Goal: Feedback & Contribution: Contribute content

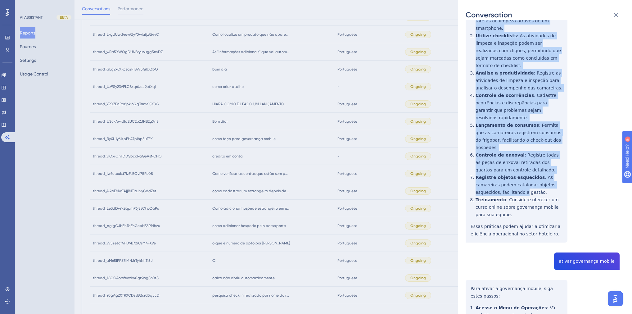
scroll to position [174, 0]
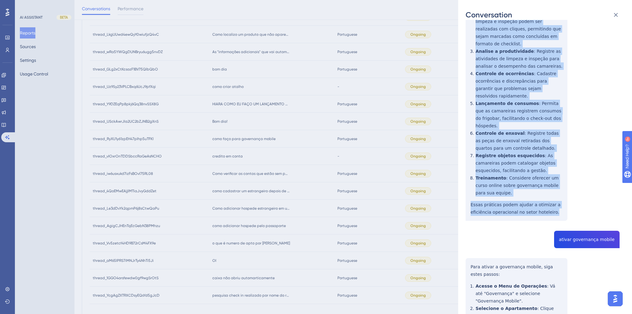
drag, startPoint x: 473, startPoint y: 109, endPoint x: 552, endPoint y: 174, distance: 102.3
copy div "ara implementar a governança mobile, você pode seguir algumas etapas e utilizar…"
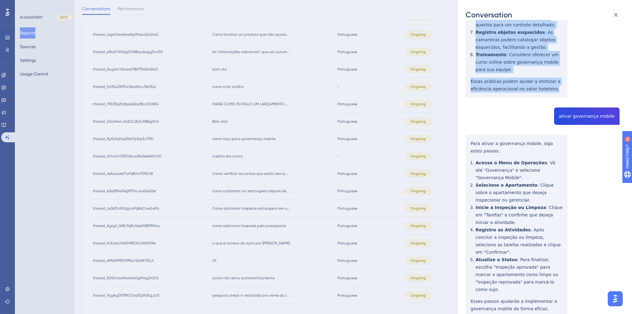
scroll to position [298, 0]
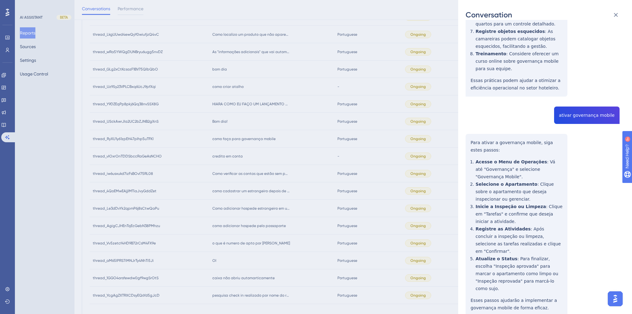
click at [579, 81] on div "thread_RyXU1y61zpEH47pIhp5uTFKl Copy - - 12_Stanziani, Viviane User Conversatio…" at bounding box center [542, 224] width 154 height 991
copy span "ativar governança mobile"
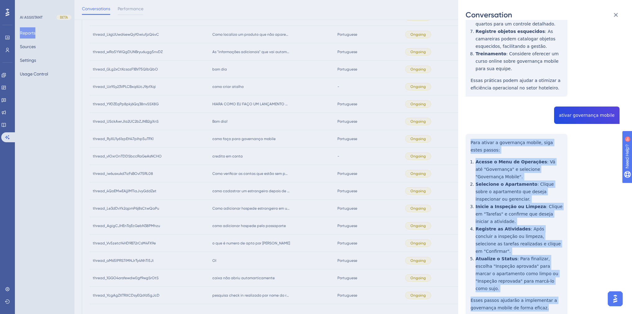
drag, startPoint x: 542, startPoint y: 256, endPoint x: 468, endPoint y: 104, distance: 169.3
click at [468, 104] on div "thread_RyXU1y61zpEH47pIhp5uTFKl Copy - - 12_Stanziani, Viviane User Conversatio…" at bounding box center [542, 224] width 154 height 991
copy div "Para ativar a governança mobile, siga estes passos: Acesse o Menu de Operações …"
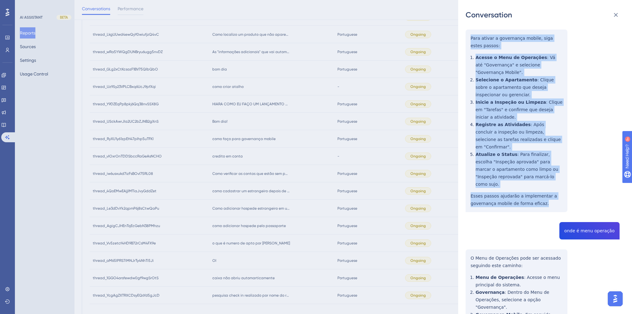
scroll to position [447, 0]
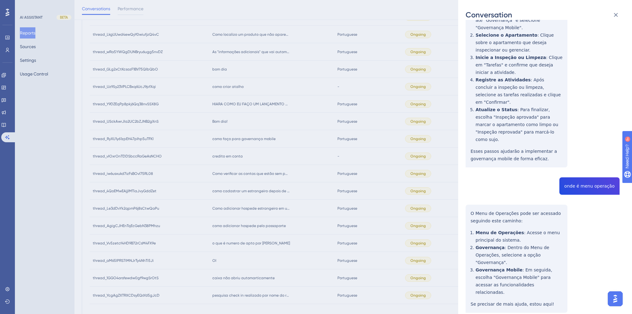
click at [581, 136] on div "thread_RyXU1y61zpEH47pIhp5uTFKl Copy - - 12_Stanziani, Viviane User Conversatio…" at bounding box center [542, 75] width 154 height 991
copy span "onde é menu operação"
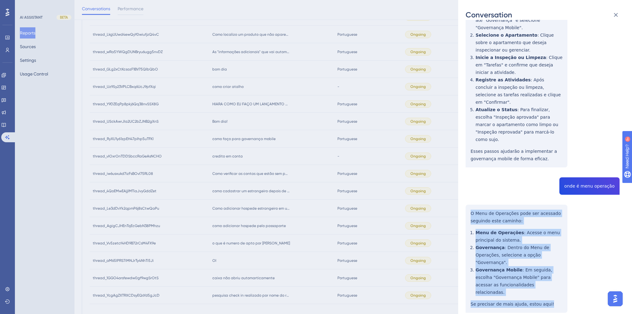
drag, startPoint x: 545, startPoint y: 236, endPoint x: 469, endPoint y: 159, distance: 108.6
click at [469, 159] on div "thread_RyXU1y61zpEH47pIhp5uTFKl Copy - - 12_Stanziani, Viviane User Conversatio…" at bounding box center [542, 75] width 154 height 991
copy div "O Menu de Operações pode ser acessado seguindo este caminho: Menu de Operações …"
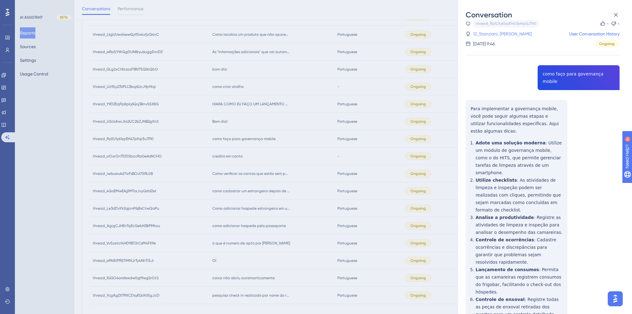
scroll to position [0, 0]
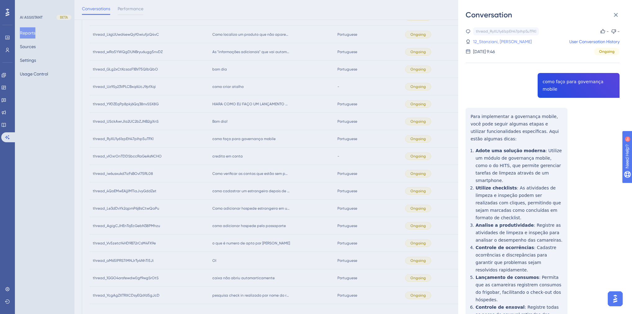
click at [501, 39] on link "12_Stanziani, Viviane" at bounding box center [502, 41] width 59 height 7
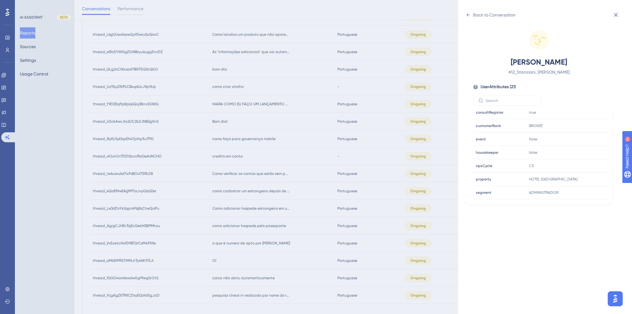
scroll to position [174, 0]
drag, startPoint x: 487, startPoint y: 9, endPoint x: 484, endPoint y: 15, distance: 6.0
click at [485, 12] on div "Back to Conversation Stanziani, Viviane # 12_Stanziani, Viviane User Attributes…" at bounding box center [545, 157] width 174 height 314
click at [484, 15] on div "Back to Conversation" at bounding box center [494, 14] width 43 height 7
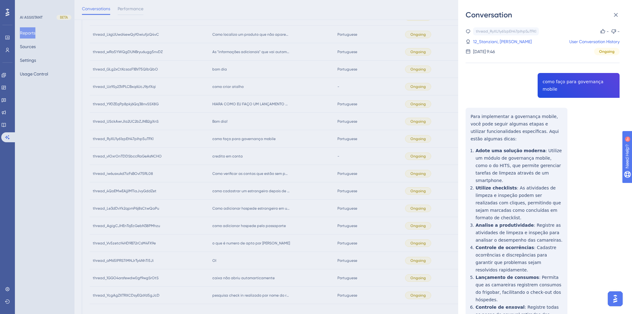
click at [441, 69] on div "Conversation thread_RyXU1y61zpEH47pIhp5uTFKl Copy - - 12_Stanziani, Viviane Use…" at bounding box center [316, 157] width 632 height 314
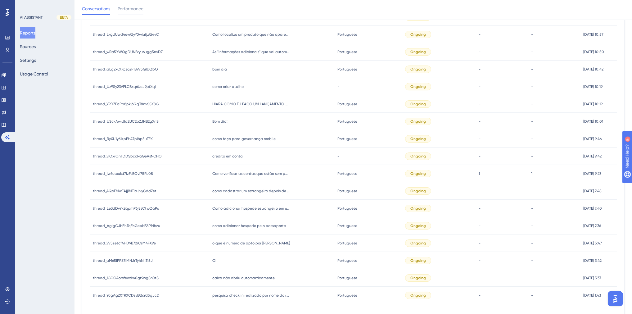
click at [224, 122] on span "Bom dia!" at bounding box center [219, 121] width 15 height 5
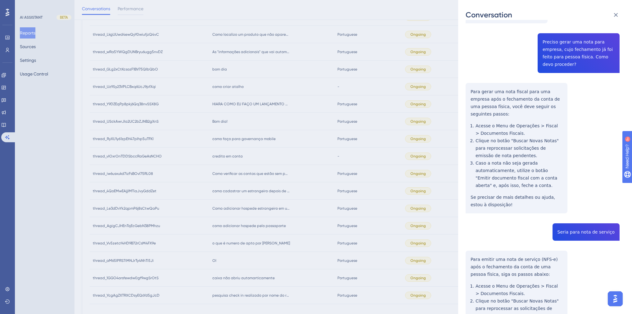
scroll to position [0, 0]
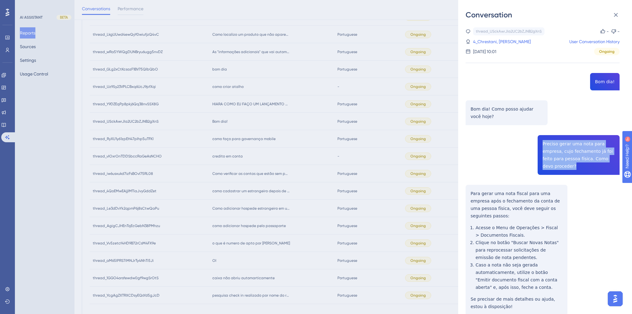
drag, startPoint x: 563, startPoint y: 165, endPoint x: 541, endPoint y: 144, distance: 31.0
click at [541, 144] on div "thread_USckAwrJIa2UC2bZJNB2gXnS Copy - - 4_Chrestani, Jessica User Conversation…" at bounding box center [542, 274] width 154 height 494
copy span "Preciso gerar uma nota para empresa, cujo fechamento já foi feito para pessoa f…"
click at [522, 225] on div "thread_USckAwrJIa2UC2bZJNB2gXnS Copy - - 4_Chrestani, Jessica User Conversation…" at bounding box center [542, 274] width 154 height 494
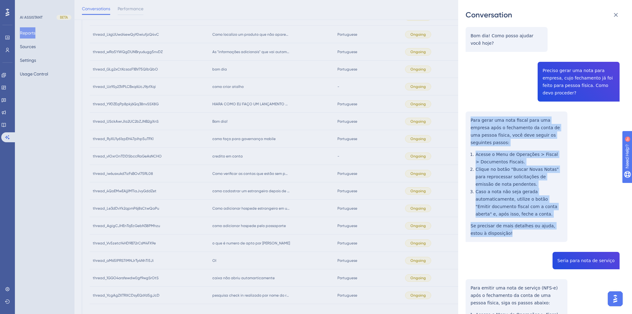
scroll to position [74, 0]
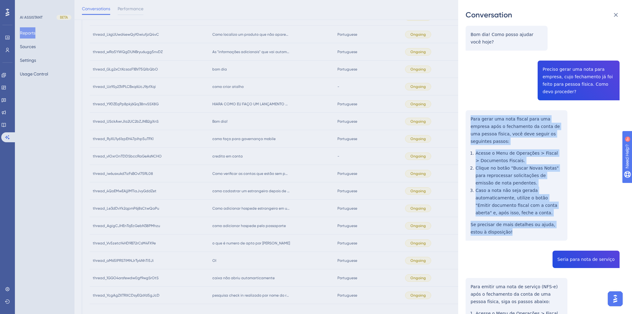
drag, startPoint x: 471, startPoint y: 193, endPoint x: 510, endPoint y: 226, distance: 51.4
click at [510, 226] on div "thread_USckAwrJIa2UC2bZJNB2gXnS Copy - - 4_Chrestani, Jessica User Conversation…" at bounding box center [542, 200] width 154 height 494
copy div "Para gerar uma nota fiscal para uma empresa após o fechamento da conta de uma p…"
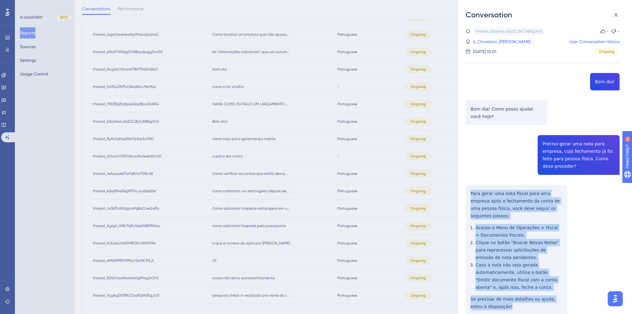
scroll to position [0, 0]
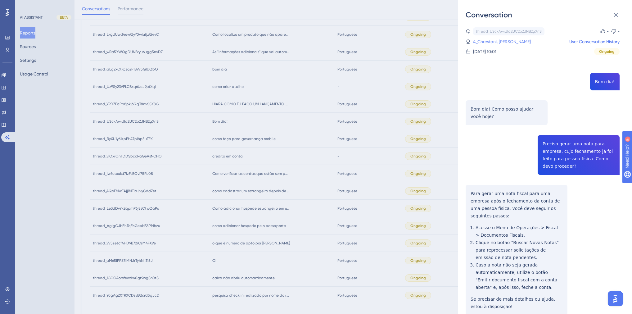
click at [499, 41] on link "4_Chrestani, Jessica" at bounding box center [502, 41] width 58 height 7
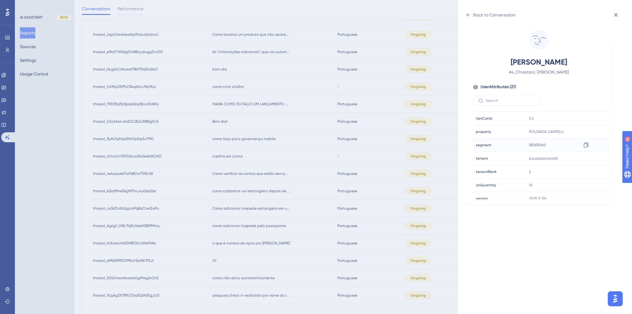
scroll to position [187, 0]
click at [478, 14] on div "Back to Conversation" at bounding box center [494, 14] width 43 height 7
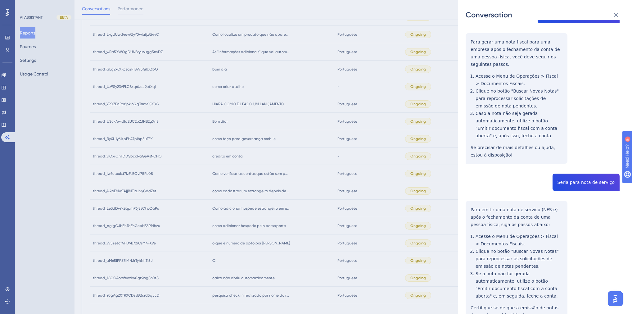
scroll to position [182, 0]
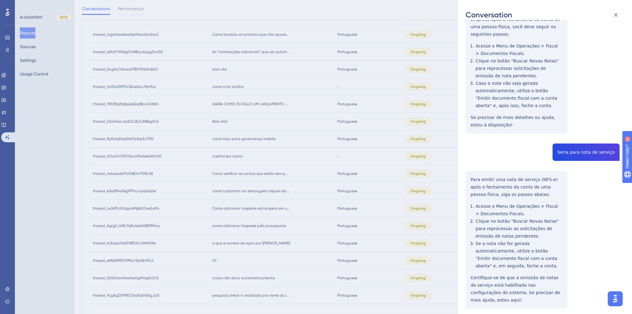
click at [579, 146] on div "thread_USckAwrJIa2UC2bZJNB2gXnS Copy - - 4_Chrestani, Jessica User Conversation…" at bounding box center [542, 93] width 154 height 494
copy span "Seria para nota de serviço"
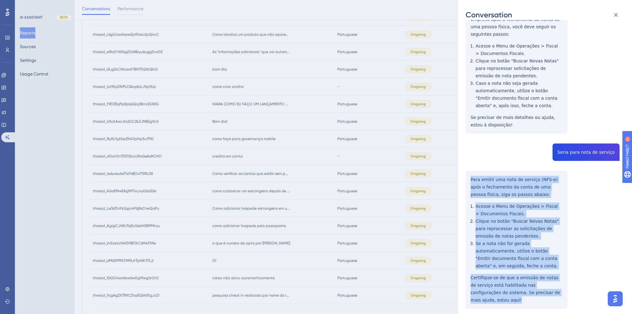
drag, startPoint x: 561, startPoint y: 278, endPoint x: 470, endPoint y: 170, distance: 141.1
click at [470, 170] on div "thread_USckAwrJIa2UC2bZJNB2gXnS Copy - - 4_Chrestani, Jessica User Conversation…" at bounding box center [542, 93] width 154 height 494
copy div "Para emitir uma nota de serviço (NFS-e) após o fechamento da conta de uma pesso…"
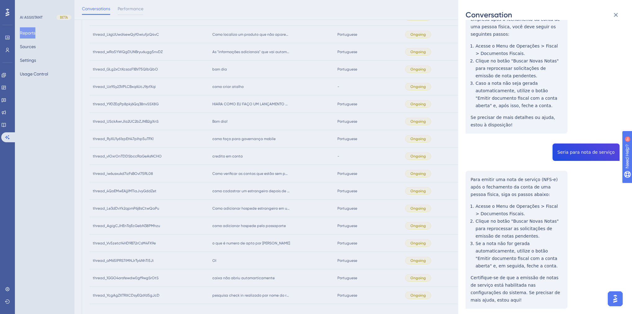
click at [431, 143] on div "Conversation thread_USckAwrJIa2UC2bZJNB2gXnS Copy - - 4_Chrestani, Jessica User…" at bounding box center [316, 157] width 632 height 314
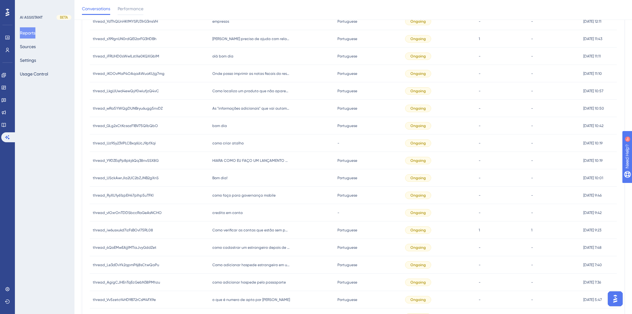
scroll to position [627, 0]
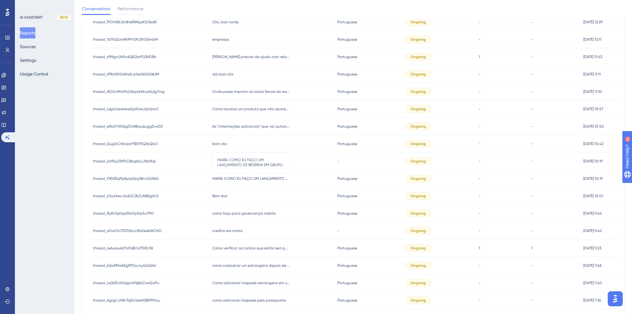
click at [231, 177] on span "HIARA COMO EU FAÇO UM LANÇAMENTO DE RESERVA EM GRUPO" at bounding box center [251, 178] width 78 height 5
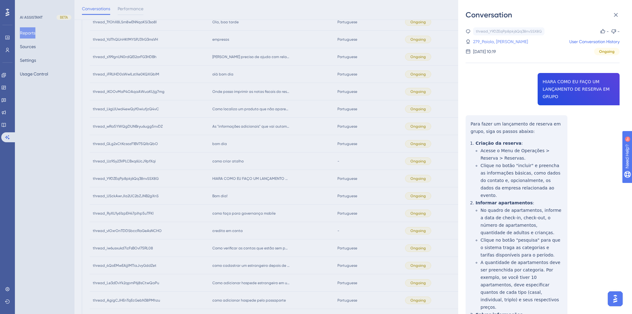
click at [508, 41] on link "279_Paiola, Guilherme" at bounding box center [500, 41] width 55 height 7
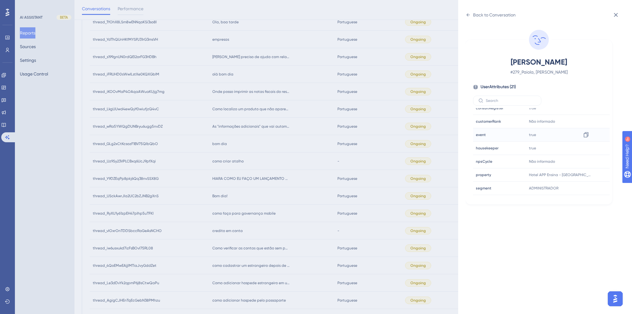
scroll to position [149, 0]
click at [469, 13] on icon at bounding box center [467, 14] width 5 height 5
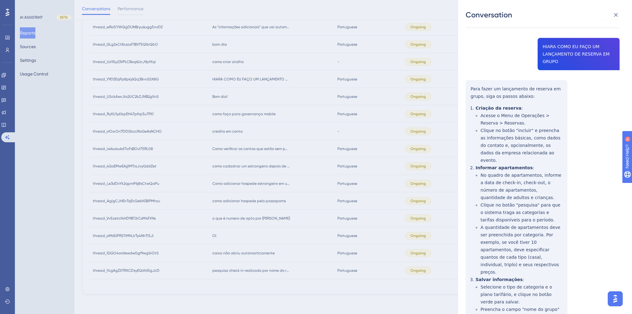
scroll to position [4, 0]
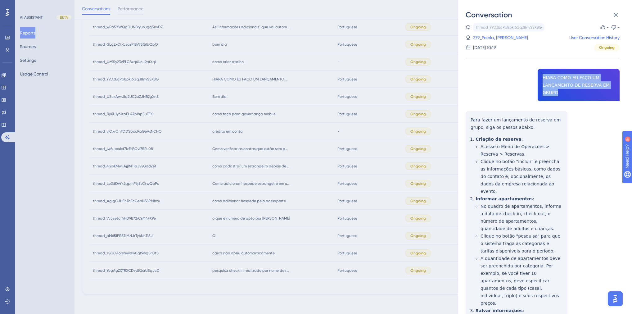
drag, startPoint x: 556, startPoint y: 92, endPoint x: 541, endPoint y: 78, distance: 21.5
click at [541, 78] on div "thread_Y9DZEqPp8pkj6Qq38nvSSX8G Copy - - 279_Paiola, Guilherme User Conversatio…" at bounding box center [542, 256] width 154 height 466
copy span "HIARA COMO EU FAÇO UM LANÇAMENTO DE RESERVA EM GRUPO"
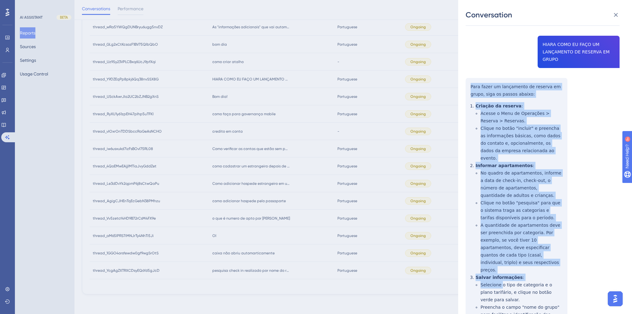
scroll to position [153, 0]
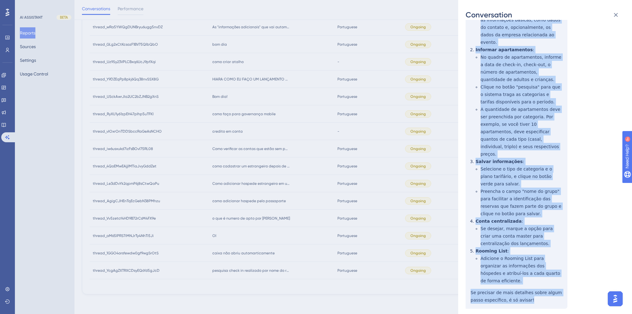
drag, startPoint x: 470, startPoint y: 118, endPoint x: 525, endPoint y: 278, distance: 169.3
click at [525, 278] on div "thread_Y9DZEqPp8pkj6Qq38nvSSX8G Copy - - 279_Paiola, Guilherme User Conversatio…" at bounding box center [542, 107] width 154 height 466
click at [572, 192] on div "thread_Y9DZEqPp8pkj6Qq38nvSSX8G Copy - - 279_Paiola, Guilherme User Conversatio…" at bounding box center [542, 107] width 154 height 466
click at [585, 229] on div "thread_Y9DZEqPp8pkj6Qq38nvSSX8G Copy - - 279_Paiola, Guilherme User Conversatio…" at bounding box center [542, 107] width 154 height 466
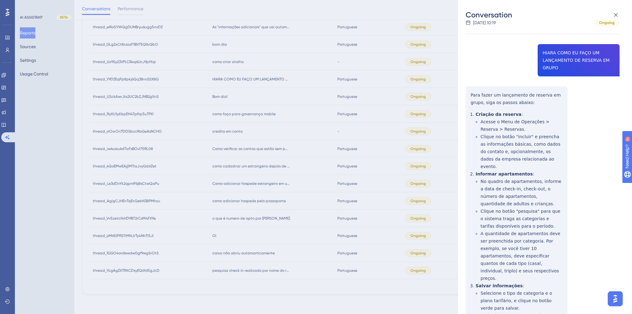
scroll to position [0, 0]
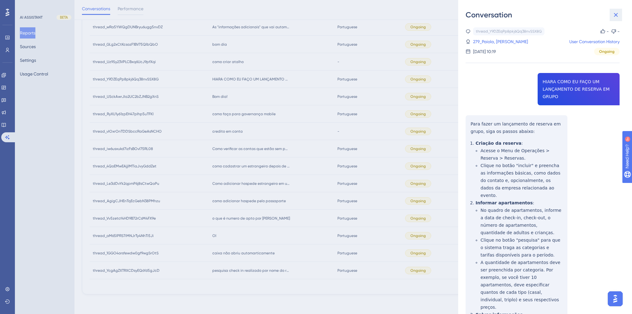
click at [613, 16] on icon at bounding box center [615, 14] width 7 height 7
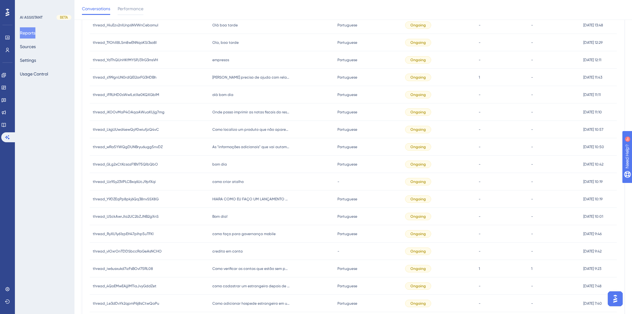
scroll to position [603, 0]
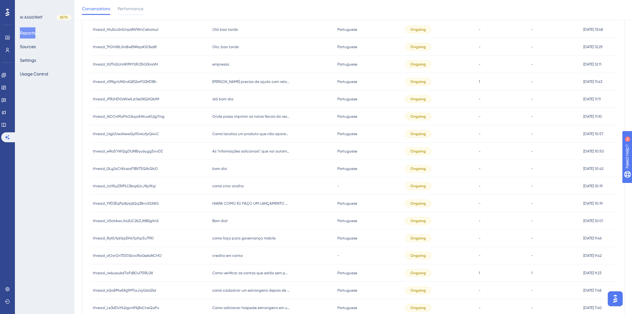
click at [223, 185] on span "como criar atalho" at bounding box center [227, 185] width 31 height 5
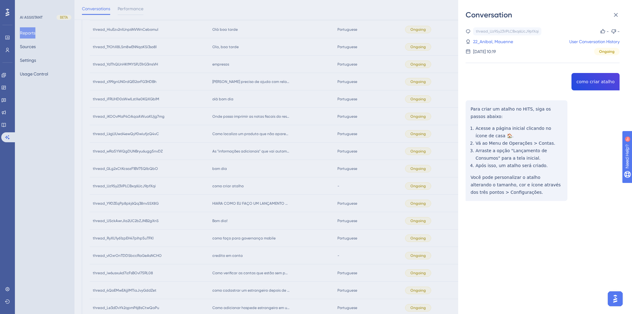
click at [606, 83] on div "thread_Uz9Sy23VPLCBxq6UcJ9pfXqi Copy - - 22_Anibal, Mauenne User Conversation H…" at bounding box center [542, 129] width 154 height 205
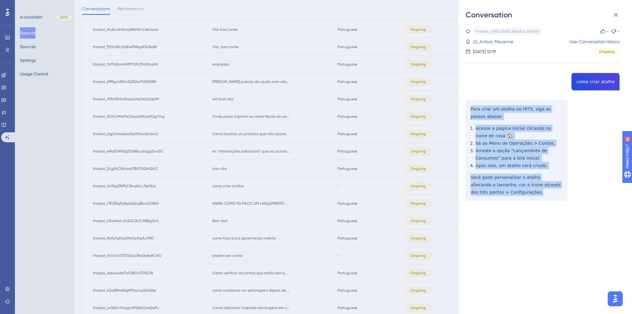
drag, startPoint x: 500, startPoint y: 191, endPoint x: 470, endPoint y: 110, distance: 86.3
click at [470, 110] on div "thread_Uz9Sy23VPLCBxq6UcJ9pfXqi Copy - - 22_Anibal, Mauenne User Conversation H…" at bounding box center [542, 129] width 154 height 205
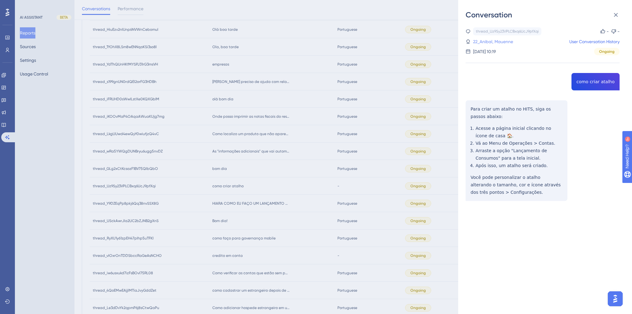
click at [495, 42] on link "22_Anibal, Mauenne" at bounding box center [493, 41] width 40 height 7
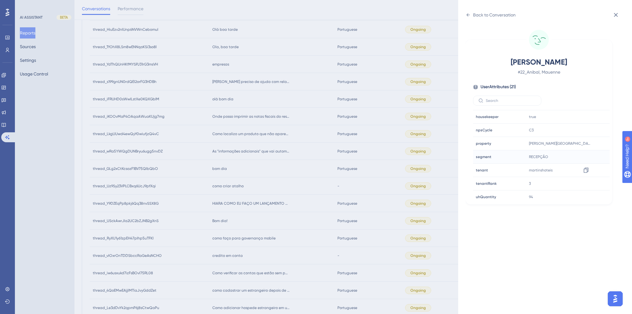
scroll to position [174, 0]
click at [478, 17] on div "Back to Conversation" at bounding box center [494, 14] width 43 height 7
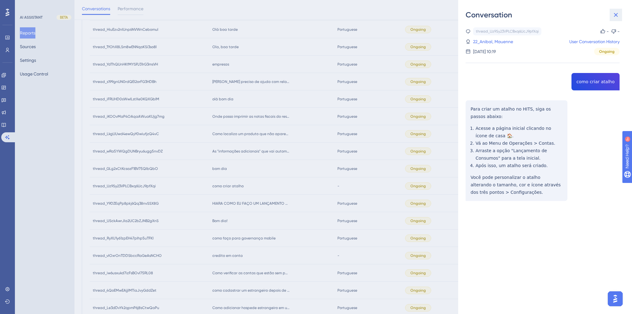
click at [614, 14] on icon at bounding box center [616, 15] width 4 height 4
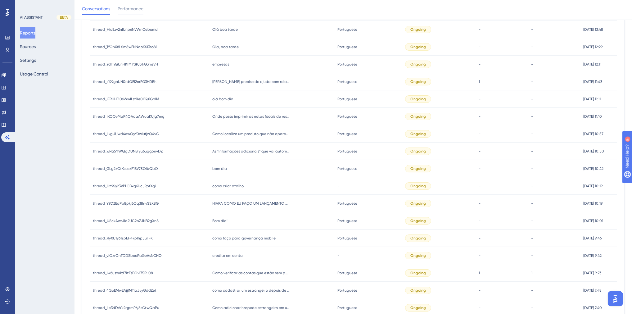
click at [217, 169] on span "bom dia" at bounding box center [219, 168] width 15 height 5
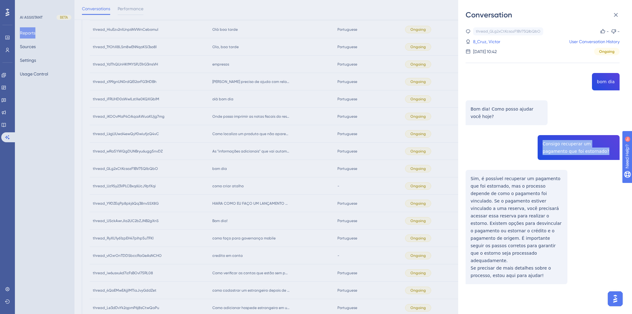
drag, startPoint x: 583, startPoint y: 150, endPoint x: 541, endPoint y: 144, distance: 42.0
click at [541, 144] on div "thread_GLg2xCtKcsozF1BV75QlbQbO Copy - - 8_Cruz, Victor User Conversation Histo…" at bounding box center [542, 171] width 154 height 288
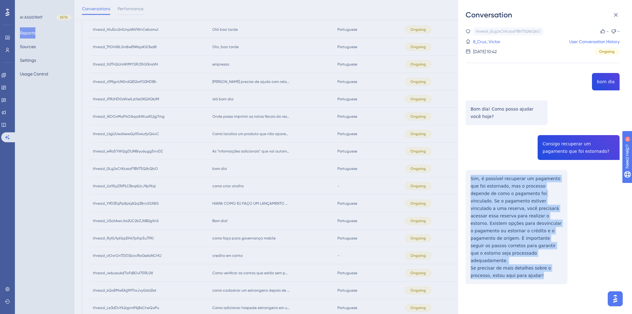
drag, startPoint x: 522, startPoint y: 260, endPoint x: 470, endPoint y: 177, distance: 97.7
click at [470, 177] on div "thread_GLg2xCtKcsozF1BV75QlbQbO Copy - - 8_Cruz, Victor User Conversation Histo…" at bounding box center [542, 171] width 154 height 288
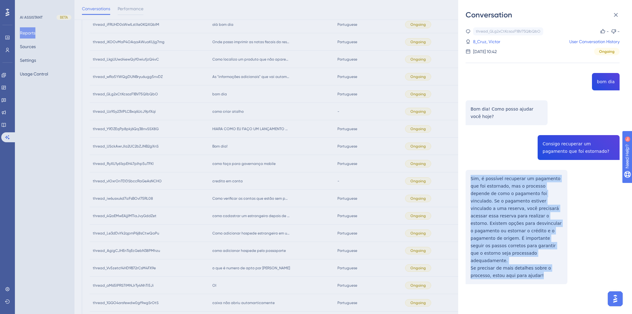
scroll to position [727, 0]
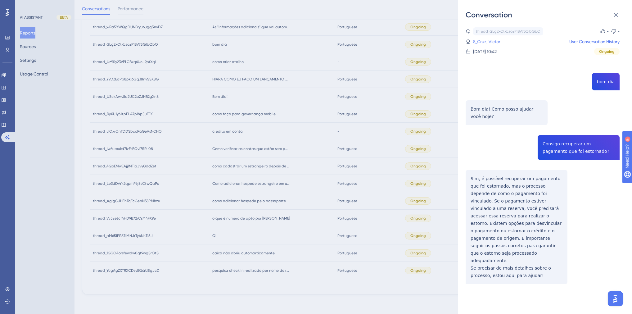
click at [498, 43] on link "8_Cruz, Victor" at bounding box center [486, 41] width 27 height 7
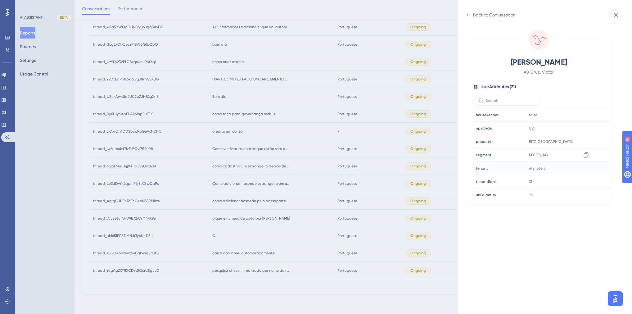
scroll to position [187, 0]
click at [469, 17] on div "Back to Conversation" at bounding box center [490, 15] width 50 height 10
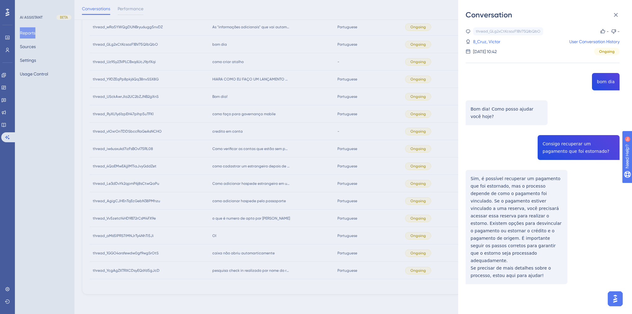
click at [268, 128] on div "Conversation thread_GLg2xCtKcsozF1BV75QlbQbO Copy - - 8_Cruz, Victor User Conve…" at bounding box center [316, 157] width 632 height 314
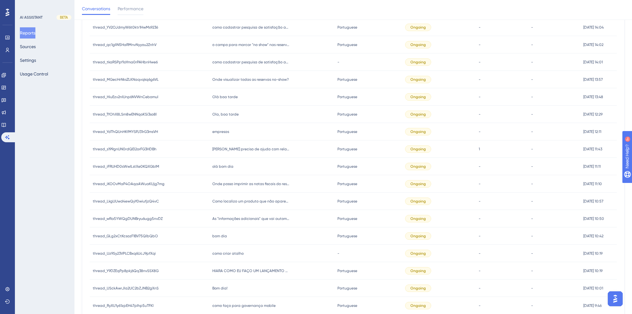
scroll to position [528, 0]
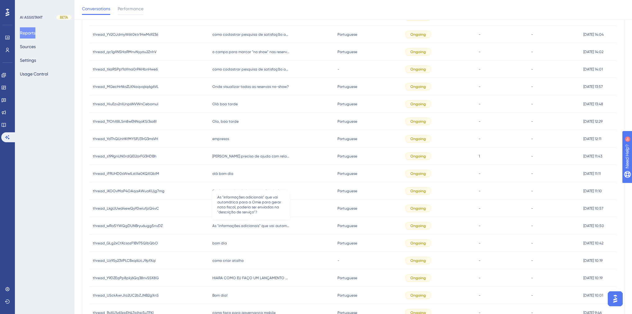
click at [245, 227] on span "As "informações adicionais" que vai automática para a Omie para gerar nota fisc…" at bounding box center [251, 225] width 78 height 5
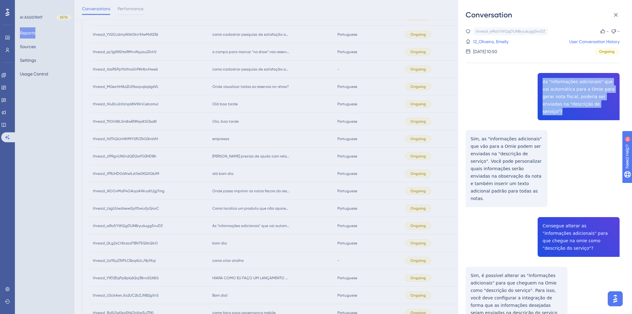
drag, startPoint x: 587, startPoint y: 105, endPoint x: 541, endPoint y: 82, distance: 51.8
click at [541, 82] on div "thread_wRa5YWQgDUNBryu6ugg5nvDZ Copy - - 12_Oliveira, Emelly User Conversation …" at bounding box center [542, 193] width 154 height 333
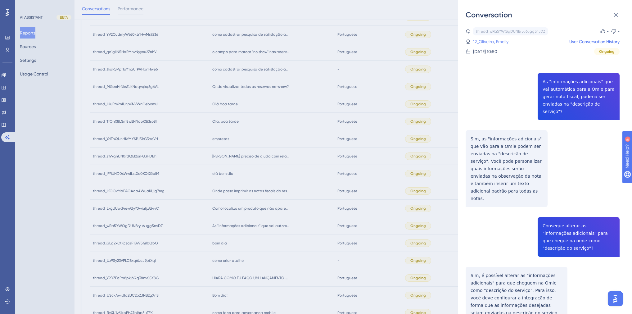
click at [496, 40] on link "12_Oliveira, Emelly" at bounding box center [490, 41] width 35 height 7
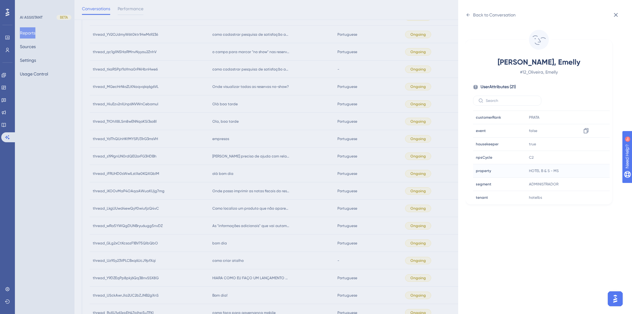
scroll to position [187, 0]
click at [474, 15] on div "Back to Conversation" at bounding box center [494, 14] width 43 height 7
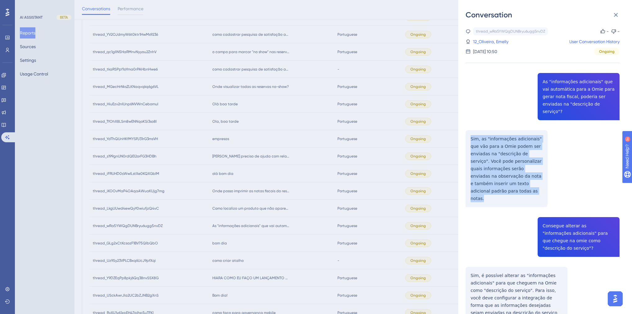
drag, startPoint x: 497, startPoint y: 171, endPoint x: 466, endPoint y: 123, distance: 56.5
click at [466, 123] on div "thread_wRa5YWQgDUNBryu6ugg5nvDZ Copy - - 12_Oliveira, Emelly User Conversation …" at bounding box center [542, 193] width 154 height 333
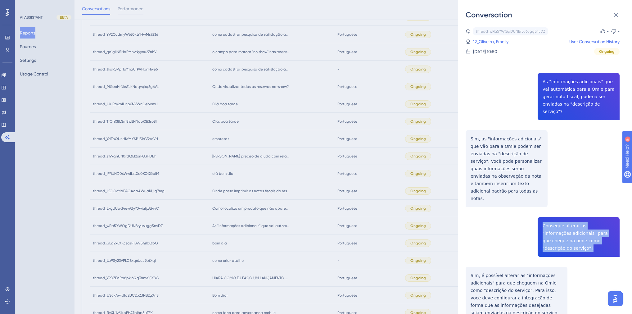
drag, startPoint x: 598, startPoint y: 218, endPoint x: 535, endPoint y: 200, distance: 65.8
click at [535, 200] on div "thread_wRa5YWQgDUNBryu6ugg5nvDZ Copy - - 12_Oliveira, Emelly User Conversation …" at bounding box center [542, 193] width 154 height 333
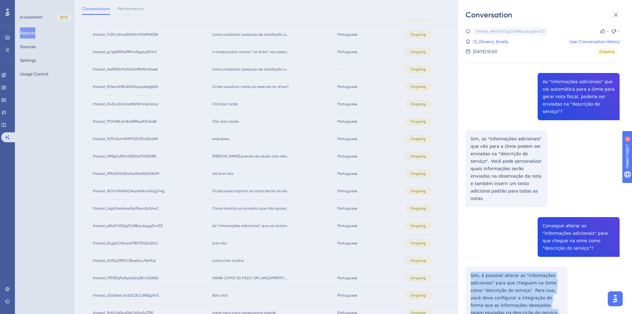
drag, startPoint x: 519, startPoint y: 289, endPoint x: 469, endPoint y: 246, distance: 66.0
click at [469, 246] on div "thread_wRa5YWQgDUNBryu6ugg5nvDZ Copy - - 12_Oliveira, Emelly User Conversation …" at bounding box center [542, 193] width 154 height 333
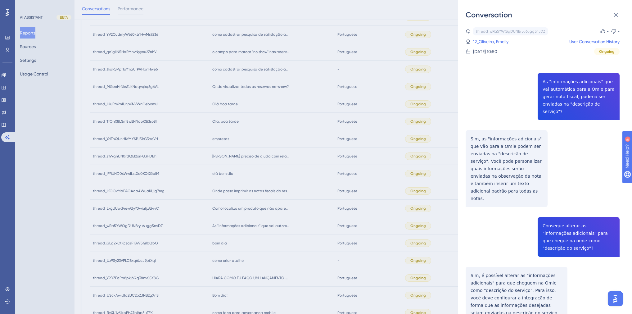
drag, startPoint x: 559, startPoint y: 185, endPoint x: 587, endPoint y: 243, distance: 64.8
click at [587, 243] on div "thread_wRa5YWQgDUNBryu6ugg5nvDZ Copy - - 12_Oliveira, Emelly User Conversation …" at bounding box center [542, 193] width 154 height 333
click at [255, 173] on div "Conversation thread_wRa5YWQgDUNBryu6ugg5nvDZ Copy - - 12_Oliveira, Emelly User …" at bounding box center [316, 157] width 632 height 314
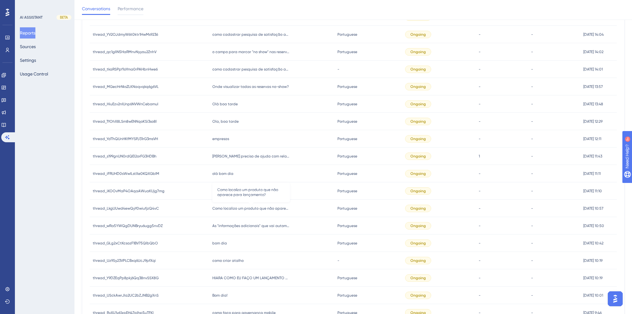
click at [249, 207] on span "Como localizo um produto que não aparece para lançamento?" at bounding box center [251, 208] width 78 height 5
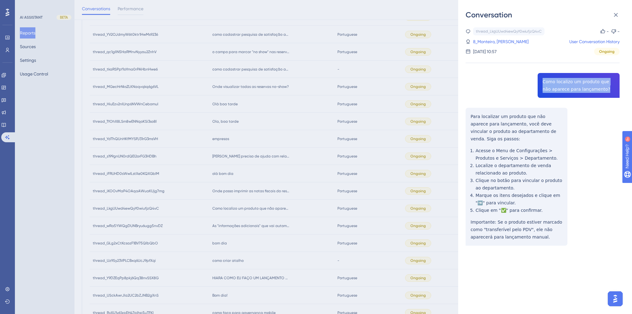
drag, startPoint x: 597, startPoint y: 89, endPoint x: 541, endPoint y: 80, distance: 57.1
click at [541, 80] on div "thread_LkgUUwd4ewQyY0wiufjzQ4vC Copy - - 8_Monteiro, Andreinna User Conversatio…" at bounding box center [542, 152] width 154 height 250
click at [504, 43] on link "8_Monteiro, Andreinna" at bounding box center [501, 41] width 56 height 7
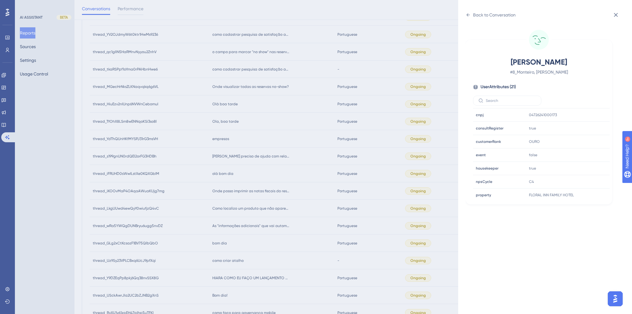
scroll to position [149, 0]
click at [482, 17] on div "Back to Conversation" at bounding box center [494, 14] width 43 height 7
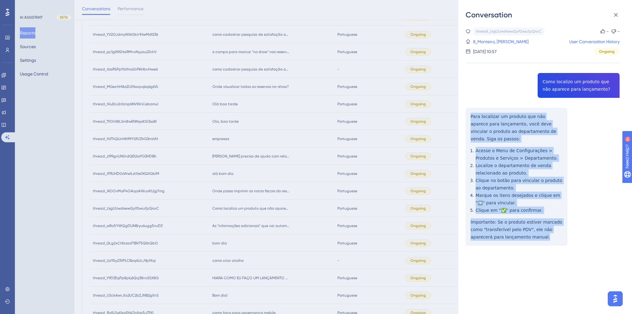
drag, startPoint x: 523, startPoint y: 228, endPoint x: 470, endPoint y: 114, distance: 125.8
click at [470, 114] on div "thread_LkgUUwd4ewQyY0wiufjzQ4vC Copy - - 8_Monteiro, Andreinna User Conversatio…" at bounding box center [542, 152] width 154 height 250
click at [591, 176] on div "thread_LkgUUwd4ewQyY0wiufjzQ4vC Copy - - 8_Monteiro, Andreinna User Conversatio…" at bounding box center [542, 152] width 154 height 250
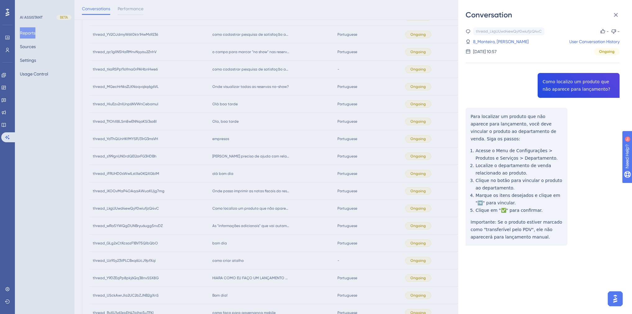
click at [270, 203] on div "Conversation thread_LkgUUwd4ewQyY0wiufjzQ4vC Copy - - 8_Monteiro, Andreinna Use…" at bounding box center [316, 157] width 632 height 314
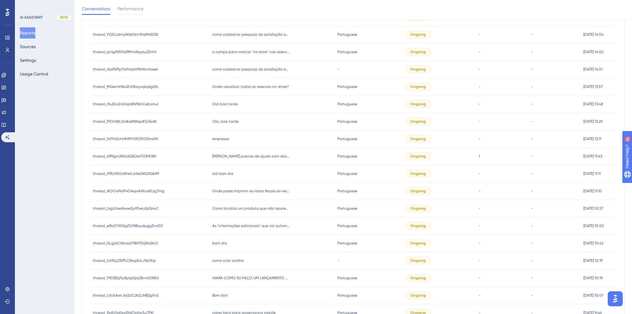
click at [233, 192] on span "Onde posso imprimir as notas fiscais do restaurante?" at bounding box center [251, 190] width 78 height 5
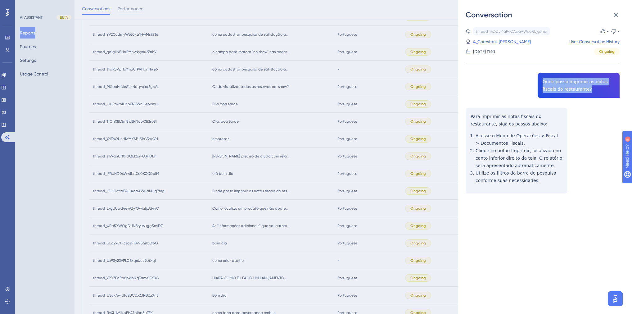
drag, startPoint x: 579, startPoint y: 87, endPoint x: 540, endPoint y: 82, distance: 39.2
click at [540, 82] on div "thread_iKOOvMaP4OAqaAWuaKUjg7mg Copy - - 4_Chrestani, Jessica User Conversation…" at bounding box center [542, 126] width 154 height 198
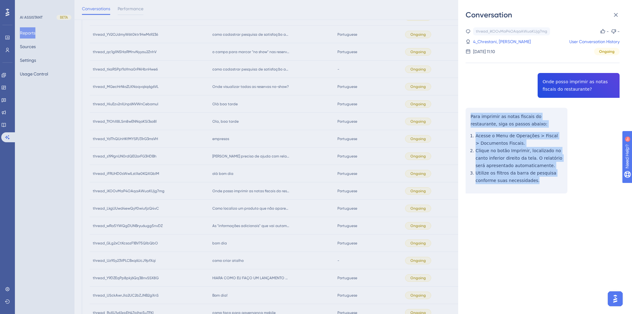
drag, startPoint x: 535, startPoint y: 181, endPoint x: 469, endPoint y: 115, distance: 93.2
click at [470, 115] on div "thread_iKOOvMaP4OAqaAWuaKUjg7mg Copy - - 4_Chrestani, Jessica User Conversation…" at bounding box center [542, 126] width 154 height 198
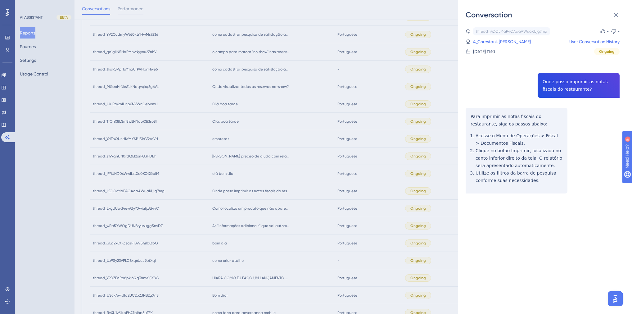
click at [495, 48] on div "12 ago. 2025, 11:10" at bounding box center [484, 51] width 22 height 7
click at [500, 44] on link "4_Chrestani, Jessica" at bounding box center [502, 41] width 58 height 7
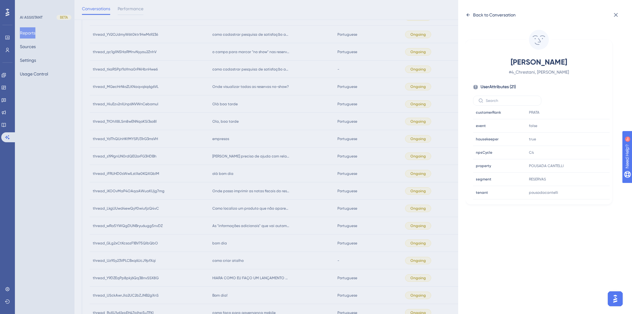
click at [475, 16] on div "Back to Conversation" at bounding box center [494, 14] width 43 height 7
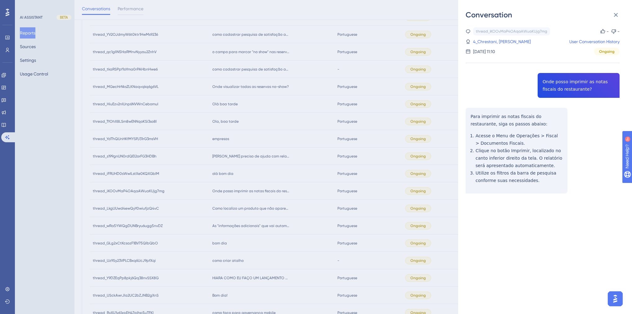
click at [341, 135] on div "Conversation thread_iKOOvMaP4OAqaAWuaKUjg7mg Copy - - 4_Chrestani, Jessica User…" at bounding box center [316, 157] width 632 height 314
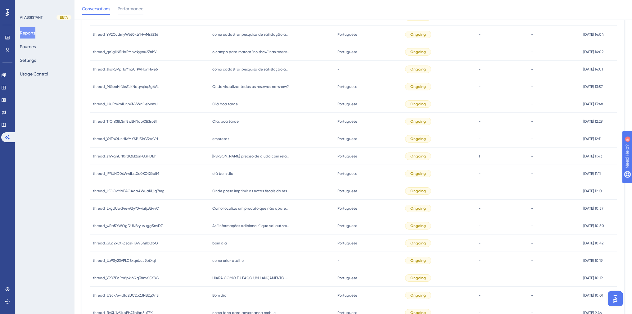
click at [223, 172] on span "olá bom dia" at bounding box center [222, 173] width 21 height 5
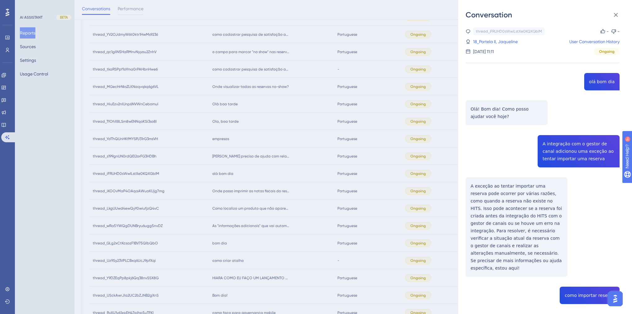
drag, startPoint x: 588, startPoint y: 160, endPoint x: 537, endPoint y: 143, distance: 54.4
click at [537, 143] on div "thread_iFRUHD0sWwILstXe0KQXGbIM Copy - - 18_Portela II, Jaqueline User Conversa…" at bounding box center [542, 303] width 154 height 553
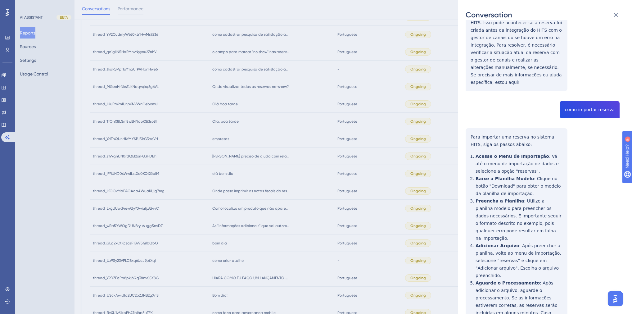
scroll to position [126, 0]
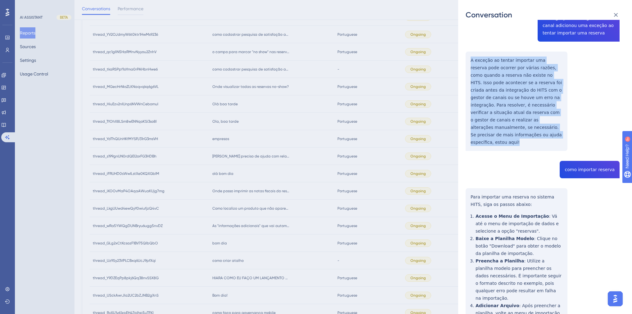
drag, startPoint x: 515, startPoint y: 134, endPoint x: 469, endPoint y: 58, distance: 88.4
click at [469, 58] on div "thread_iFRUHD0sWwILstXe0KQXGbIM Copy - - 18_Portela II, Jaqueline User Conversa…" at bounding box center [542, 178] width 154 height 553
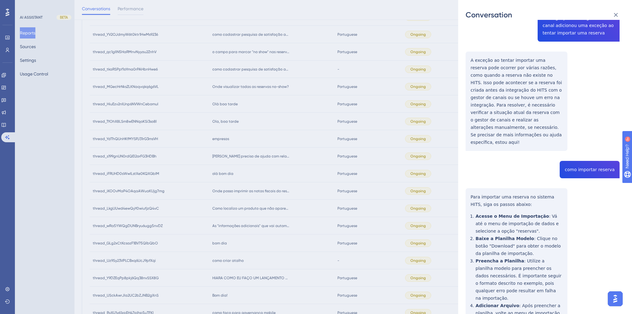
click at [583, 161] on div "thread_iFRUHD0sWwILstXe0KQXGbIM Copy - - 18_Portela II, Jaqueline User Conversa…" at bounding box center [542, 178] width 154 height 553
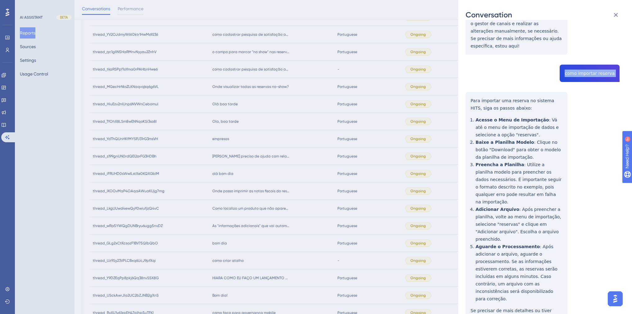
scroll to position [225, 0]
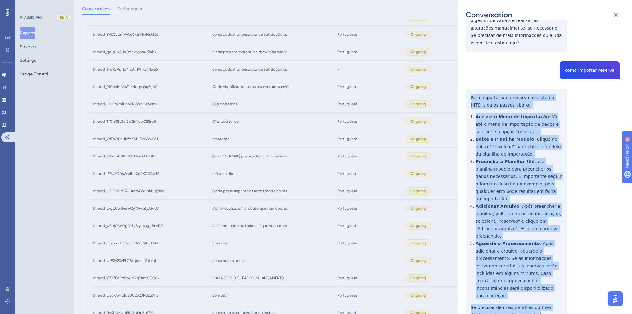
drag, startPoint x: 518, startPoint y: 277, endPoint x: 468, endPoint y: 91, distance: 193.2
click at [468, 91] on div "thread_iFRUHD0sWwILstXe0KQXGbIM Copy - - 18_Portela II, Jaqueline User Conversa…" at bounding box center [542, 78] width 154 height 553
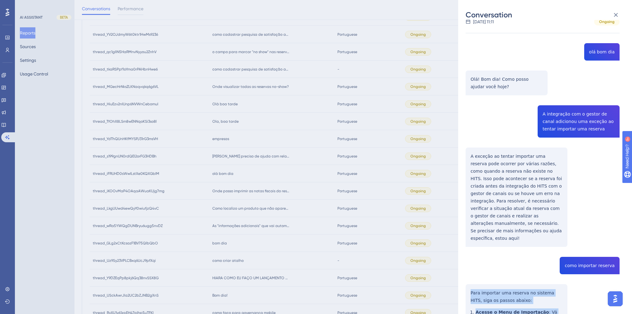
scroll to position [0, 0]
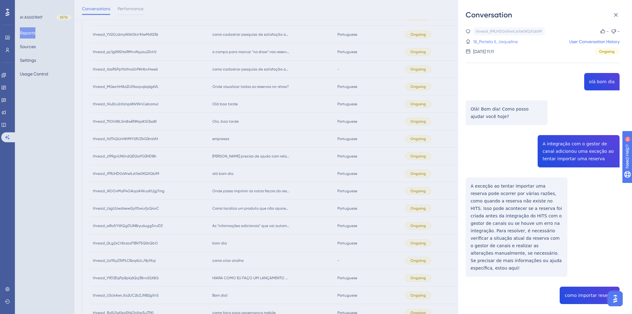
click at [489, 41] on link "18_Portela II, Jaqueline" at bounding box center [495, 41] width 45 height 7
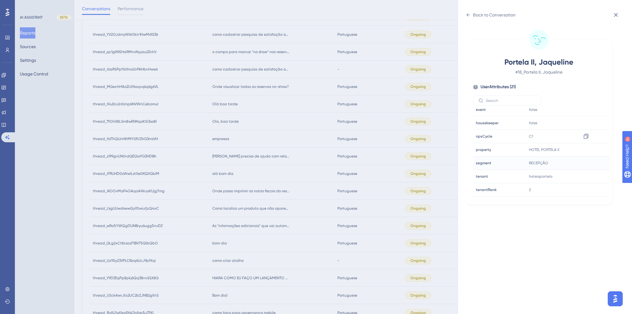
scroll to position [174, 0]
click at [488, 16] on div "Back to Conversation" at bounding box center [494, 14] width 43 height 7
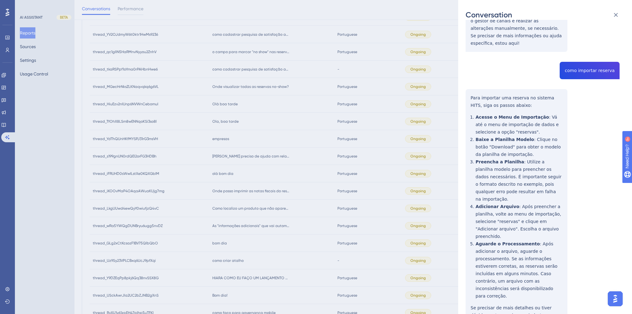
scroll to position [225, 0]
click at [307, 146] on div "Conversation thread_iFRUHD0sWwILstXe0KQXGbIM Copy - - 18_Portela II, Jaqueline …" at bounding box center [316, 157] width 632 height 314
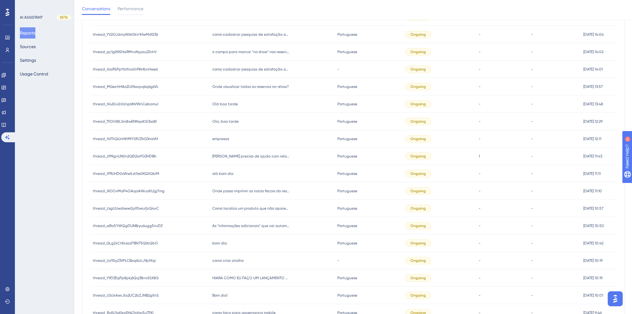
click at [243, 153] on div "Hiara preciso de ajuda com relatórios Hiara preciso de ajuda com relatórios" at bounding box center [271, 155] width 125 height 17
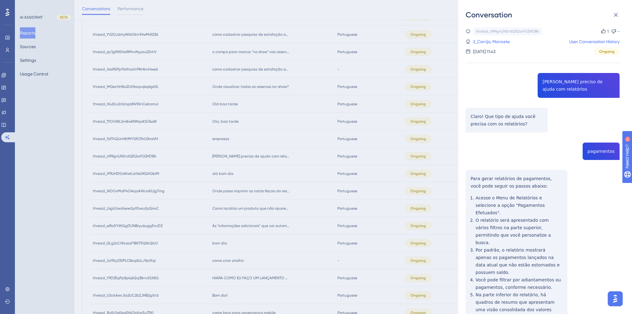
click at [580, 81] on div "thread_s199gnUN0rdQEl2orFG3HDBh Copy 1 - 2_Carrijo, Marizete User Conversation …" at bounding box center [542, 211] width 154 height 369
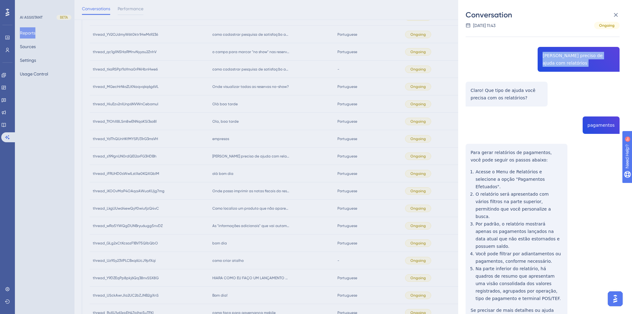
scroll to position [49, 0]
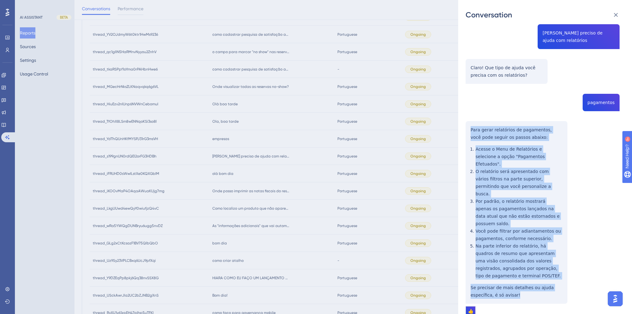
drag, startPoint x: 468, startPoint y: 122, endPoint x: 529, endPoint y: 263, distance: 154.3
click at [529, 263] on div "thread_s199gnUN0rdQEl2orFG3HDBh Copy 1 - 2_Carrijo, Marizete User Conversation …" at bounding box center [542, 163] width 154 height 369
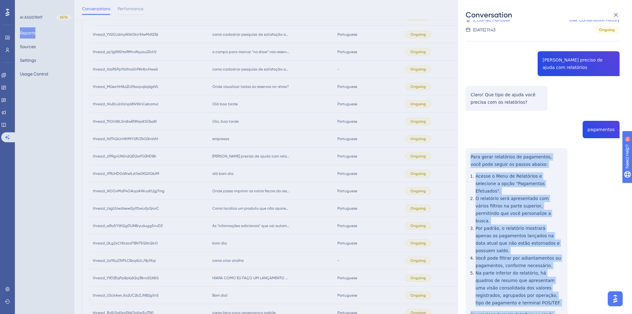
scroll to position [0, 0]
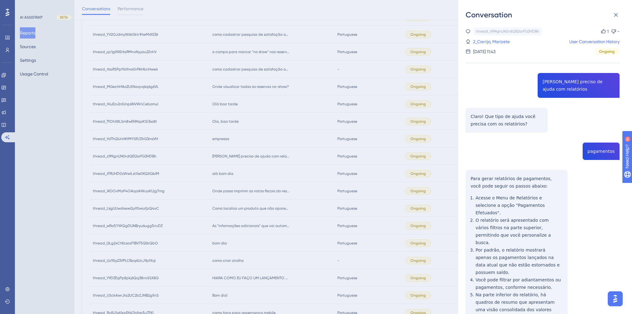
click at [502, 43] on link "2_Carrijo, Marizete" at bounding box center [491, 41] width 37 height 7
click at [497, 40] on link "2_Carrijo, Marizete" at bounding box center [491, 41] width 37 height 7
click at [494, 42] on link "2_Carrijo, Marizete" at bounding box center [491, 41] width 37 height 7
click at [491, 43] on link "2_Carrijo, Marizete" at bounding box center [491, 41] width 37 height 7
click at [429, 34] on div "Conversation thread_s199gnUN0rdQEl2orFG3HDBh Copy 1 - 2_Carrijo, Marizete User …" at bounding box center [316, 157] width 632 height 314
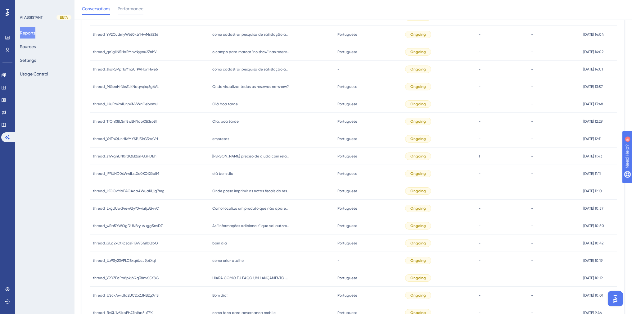
click at [237, 157] on span "Hiara preciso de ajuda com relatórios" at bounding box center [251, 156] width 78 height 5
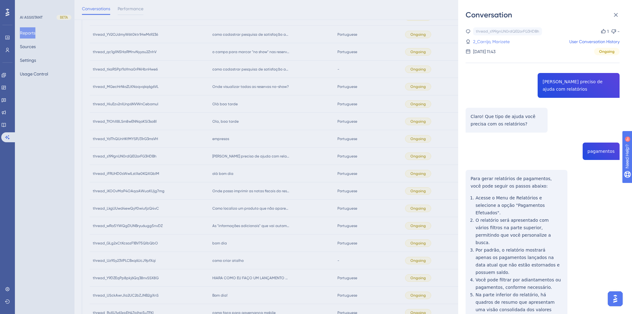
click at [500, 42] on link "2_Carrijo, Marizete" at bounding box center [491, 41] width 37 height 7
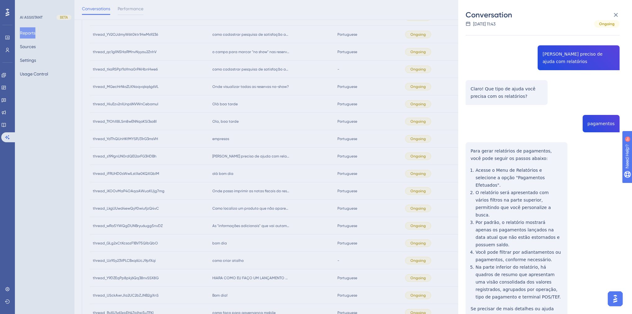
scroll to position [49, 0]
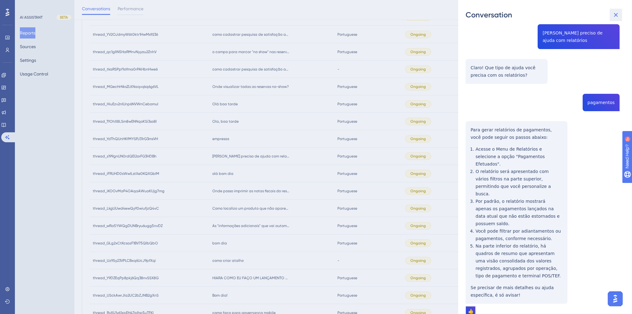
click at [616, 17] on icon at bounding box center [615, 14] width 7 height 7
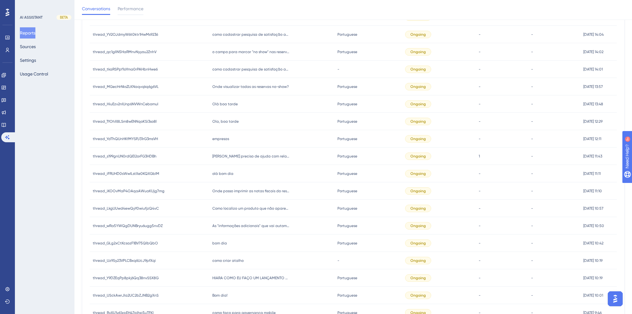
click at [225, 142] on div "empresas empresas" at bounding box center [271, 138] width 125 height 17
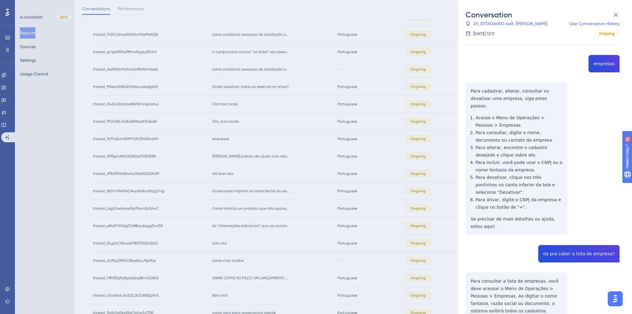
scroll to position [0, 0]
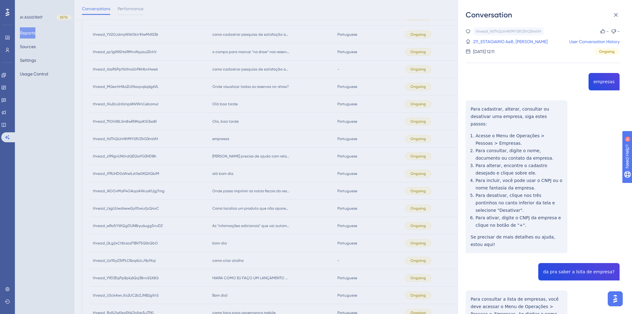
click at [602, 84] on div "thread_YdThQUnHKfMYSPJ31rG3msVH Copy - - 211_ESTAGIARIO AeB, VANDERSON User Con…" at bounding box center [542, 216] width 154 height 379
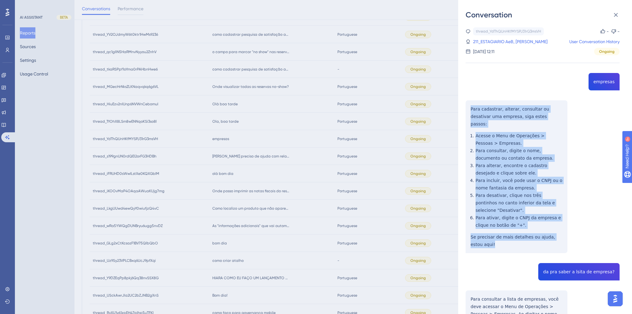
drag, startPoint x: 482, startPoint y: 229, endPoint x: 464, endPoint y: 108, distance: 122.6
click at [464, 108] on div "Conversation thread_YdThQUnHKfMYSPJ31rG3msVH Copy - - 211_ESTAGIARIO AeB, VANDE…" at bounding box center [545, 157] width 174 height 314
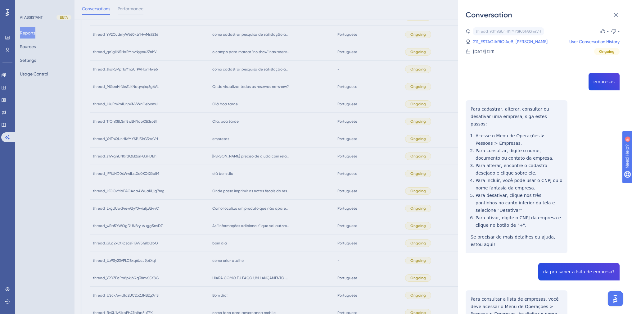
click at [570, 258] on div "thread_YdThQUnHKfMYSPJ31rG3msVH Copy - - 211_ESTAGIARIO AeB, VANDERSON User Con…" at bounding box center [542, 216] width 154 height 379
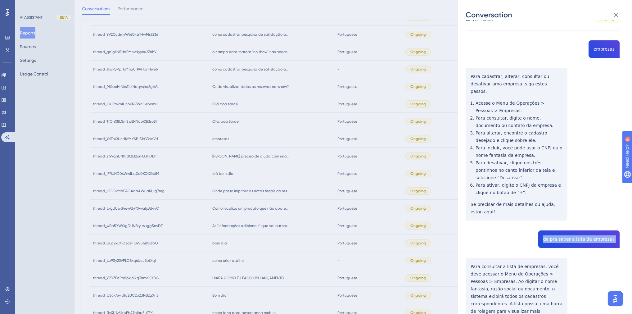
scroll to position [66, 0]
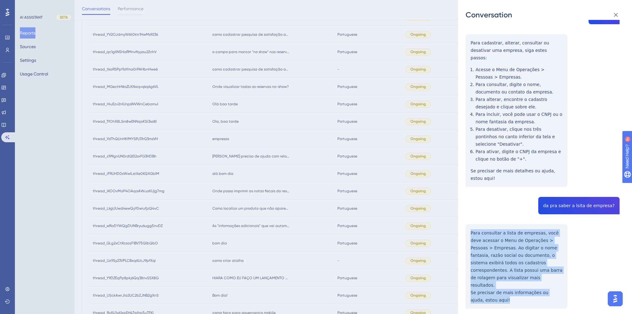
drag, startPoint x: 498, startPoint y: 278, endPoint x: 470, endPoint y: 219, distance: 65.2
click at [470, 219] on div "thread_YdThQUnHKfMYSPJ31rG3msVH Copy - - 211_ESTAGIARIO AeB, VANDERSON User Con…" at bounding box center [542, 150] width 154 height 379
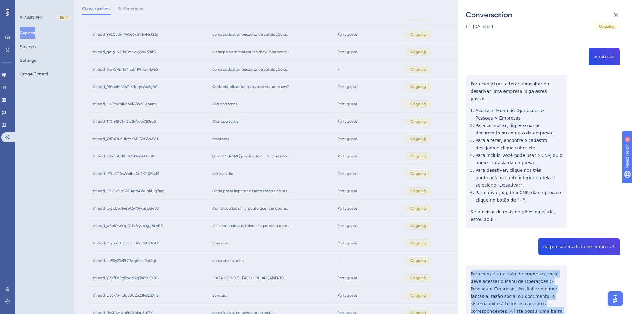
scroll to position [0, 0]
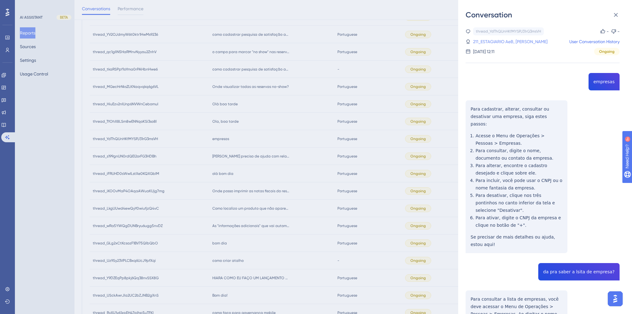
click at [491, 42] on link "211_ESTAGIARIO AeB, VANDERSON" at bounding box center [510, 41] width 74 height 7
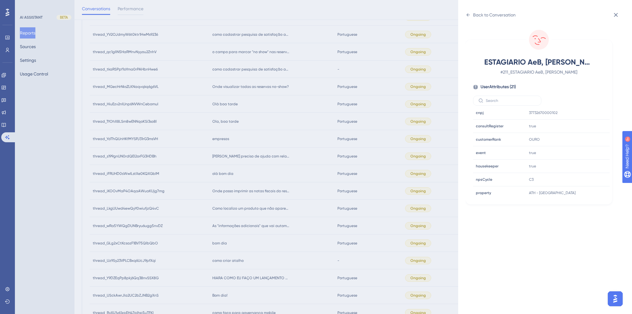
scroll to position [187, 0]
click at [410, 76] on div "Back to Conversation ESTAGIARIO AeB, VANDERSON # 211_ESTAGIARIO AeB, VANDERSON …" at bounding box center [316, 157] width 632 height 314
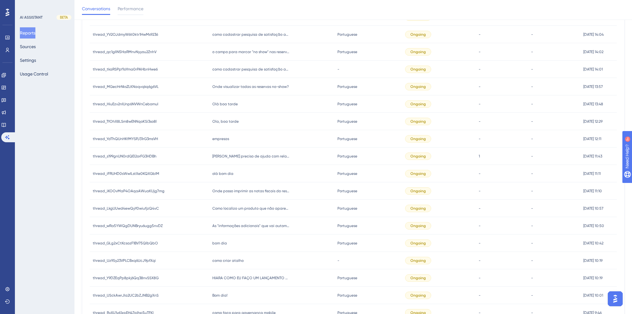
click at [225, 120] on span "Ola, boa tarde" at bounding box center [225, 121] width 26 height 5
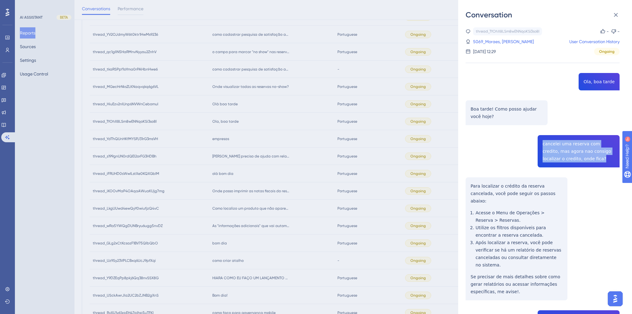
drag, startPoint x: 582, startPoint y: 159, endPoint x: 539, endPoint y: 143, distance: 46.3
click at [539, 143] on div "thread_TfOhX8LSm8wENNqoKSi3so8l Copy - - 5069_Moraes, Sibuelk User Conversation…" at bounding box center [542, 263] width 154 height 472
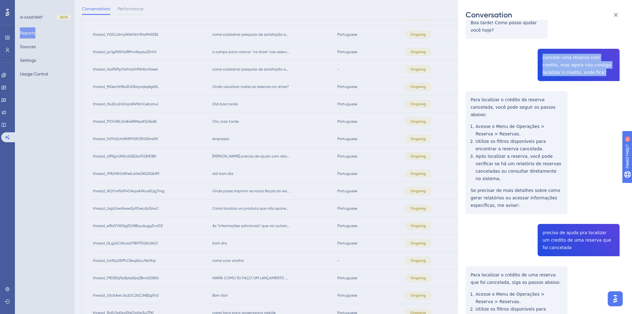
scroll to position [67, 0]
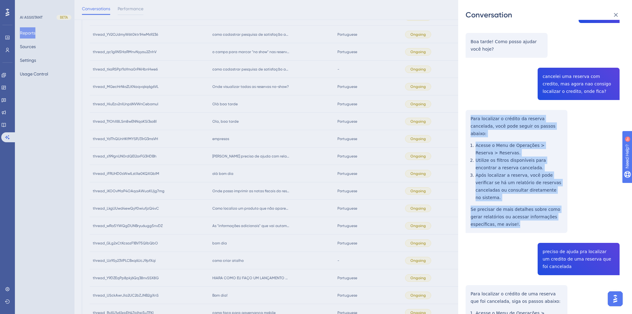
drag, startPoint x: 498, startPoint y: 210, endPoint x: 466, endPoint y: 120, distance: 95.5
click at [466, 120] on div "thread_TfOhX8LSm8wENNqoKSi3so8l Copy - - 5069_Moraes, Sibuelk User Conversation…" at bounding box center [542, 196] width 154 height 472
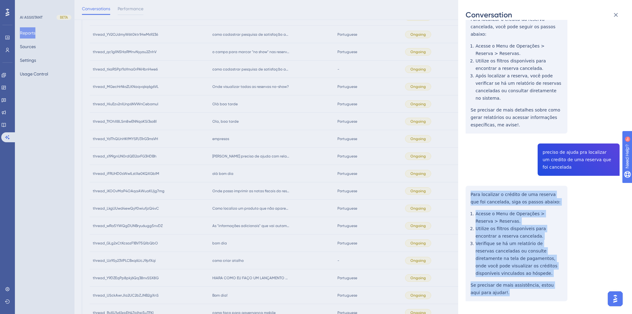
drag, startPoint x: 489, startPoint y: 278, endPoint x: 465, endPoint y: 179, distance: 101.5
click at [465, 179] on div "thread_TfOhX8LSm8wENNqoKSi3so8l Copy - - 5069_Moraes, Sibuelk User Conversation…" at bounding box center [542, 97] width 154 height 472
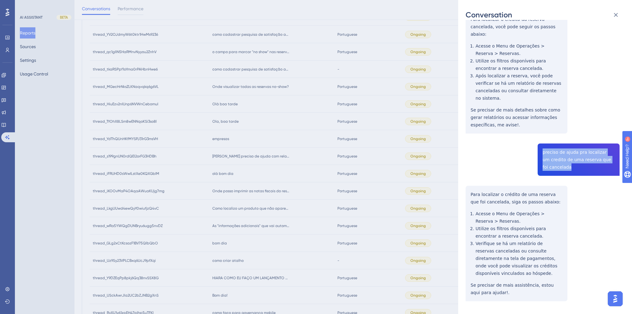
drag, startPoint x: 564, startPoint y: 153, endPoint x: 539, endPoint y: 136, distance: 30.5
click at [539, 136] on div "thread_TfOhX8LSm8wENNqoKSi3so8l Copy - - 5069_Moraes, Sibuelk User Conversation…" at bounding box center [542, 97] width 154 height 472
click at [267, 170] on div "Conversation thread_TfOhX8LSm8wENNqoKSi3so8l Copy - - 5069_Moraes, Sibuelk User…" at bounding box center [316, 157] width 632 height 314
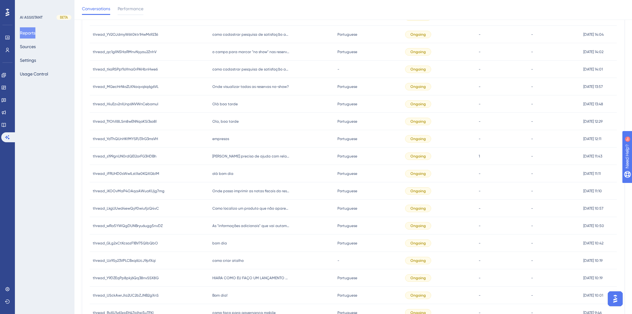
click at [226, 103] on span "Olá boa tarde" at bounding box center [224, 103] width 25 height 5
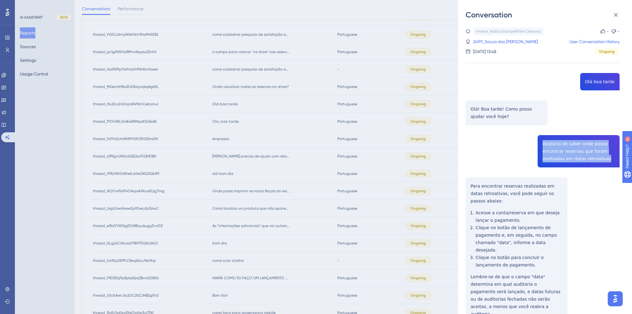
drag, startPoint x: 604, startPoint y: 159, endPoint x: 538, endPoint y: 140, distance: 68.7
click at [538, 140] on div "thread_HiuEzv2nIUnp6NVWnCebomuI Copy - - 2499_Souza dos Santos, Kevin User Conv…" at bounding box center [542, 198] width 154 height 342
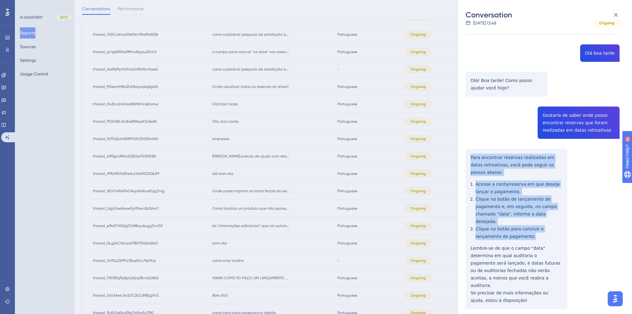
scroll to position [29, 0]
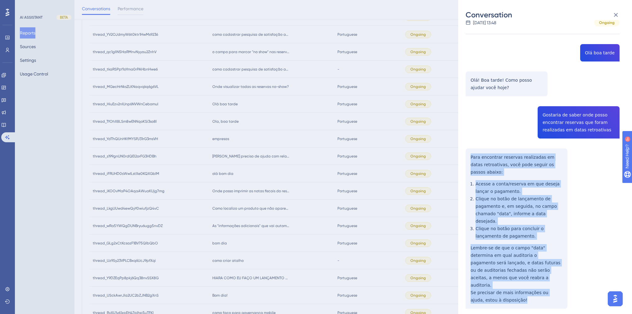
drag, startPoint x: 469, startPoint y: 185, endPoint x: 522, endPoint y: 279, distance: 108.3
click at [522, 279] on div "thread_HiuEzv2nIUnp6NVWnCebomuI Copy - - 2499_Souza dos Santos, Kevin User Conv…" at bounding box center [542, 169] width 154 height 342
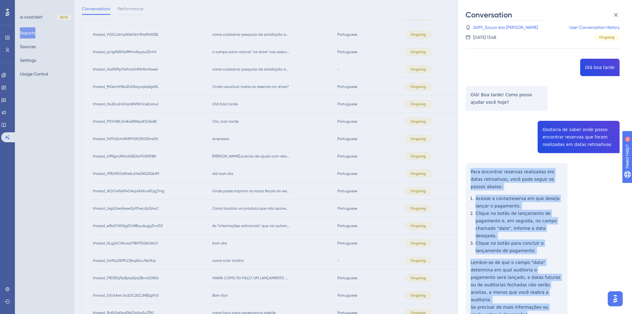
scroll to position [0, 0]
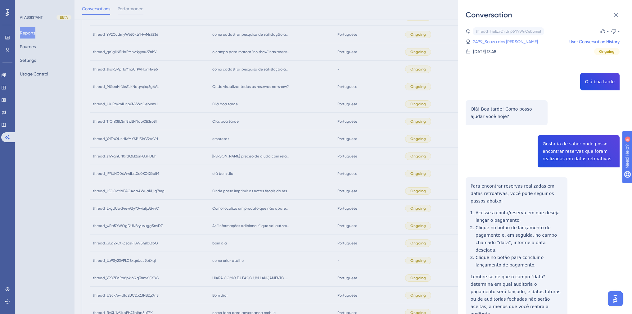
click at [485, 43] on link "2499_Souza dos Santos, Kevin" at bounding box center [505, 41] width 65 height 7
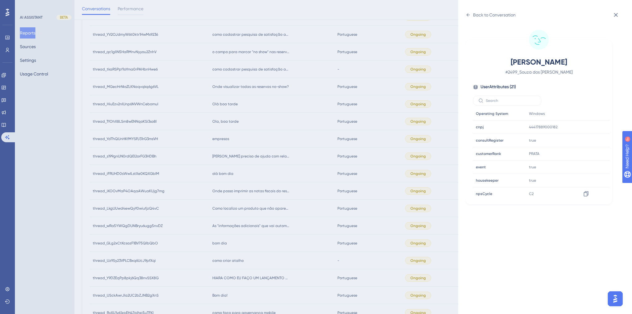
scroll to position [187, 0]
click at [478, 11] on div "Back to Conversation" at bounding box center [494, 14] width 43 height 7
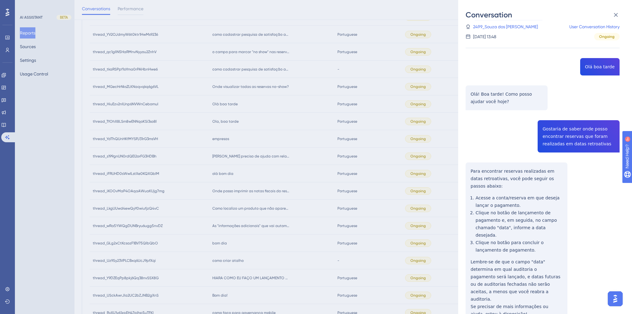
scroll to position [29, 0]
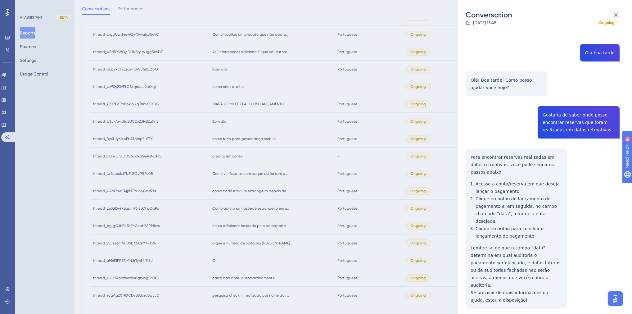
click at [376, 144] on div "Conversation thread_HiuEzv2nIUnp6NVWnCebomuI Copy - - 2499_Souza dos Santos, Ke…" at bounding box center [316, 157] width 632 height 314
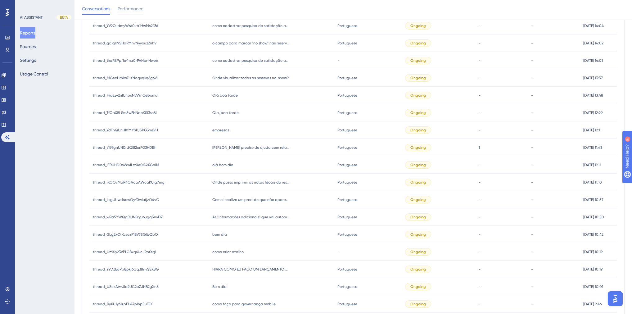
scroll to position [528, 0]
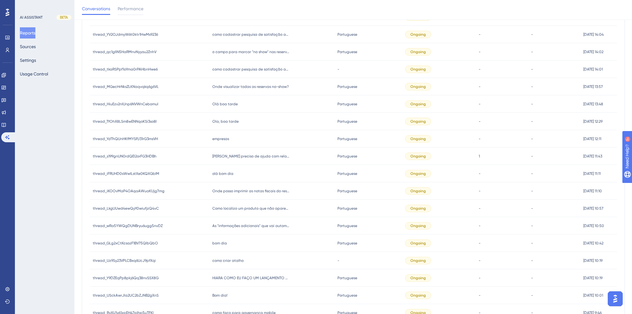
click at [224, 119] on span "Ola, boa tarde" at bounding box center [225, 121] width 26 height 5
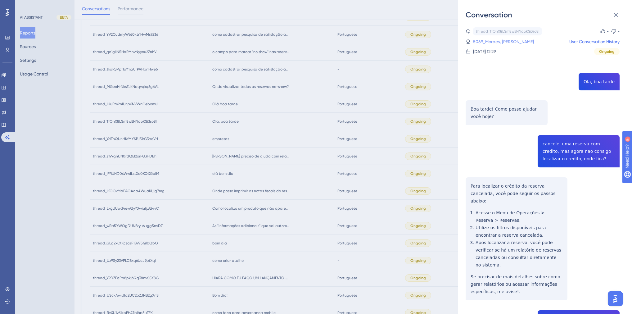
click at [503, 41] on link "5069_Moraes, Sibuelk" at bounding box center [503, 41] width 61 height 7
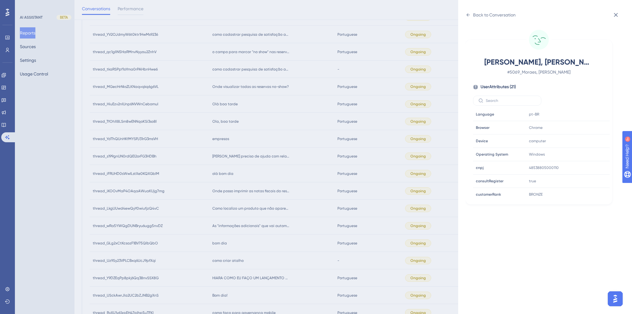
scroll to position [149, 0]
click at [584, 165] on icon at bounding box center [586, 166] width 6 height 6
click at [475, 14] on div "Back to Conversation" at bounding box center [494, 14] width 43 height 7
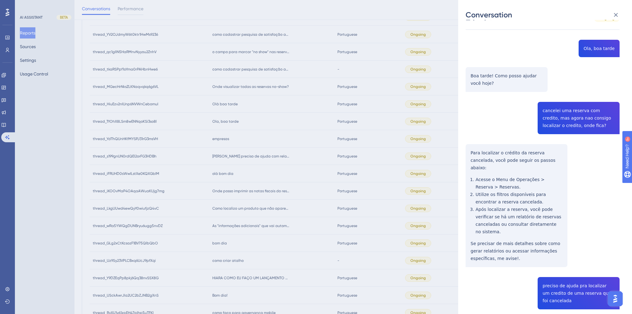
scroll to position [0, 0]
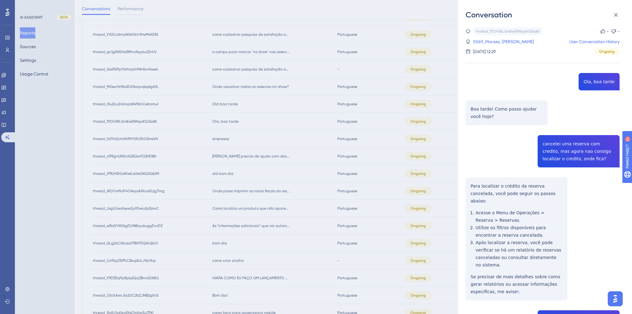
click at [247, 138] on div "Conversation thread_TfOhX8LSm8wENNqoKSi3so8l Copy - - 5069_Moraes, Sibuelk User…" at bounding box center [316, 157] width 632 height 314
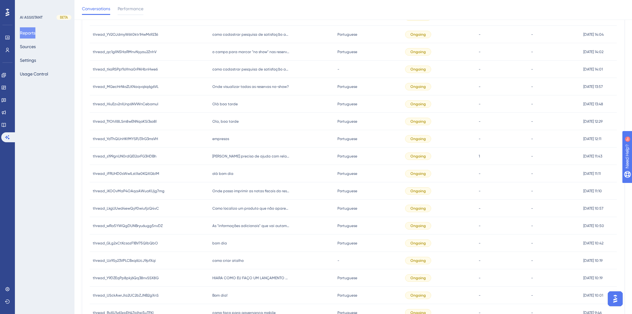
click at [229, 100] on div "Olá boa tarde Olá boa tarde" at bounding box center [271, 103] width 125 height 17
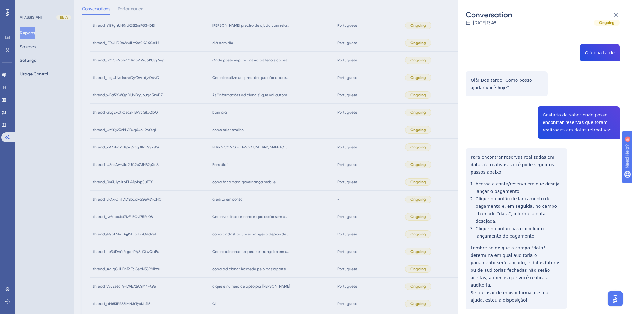
scroll to position [677, 0]
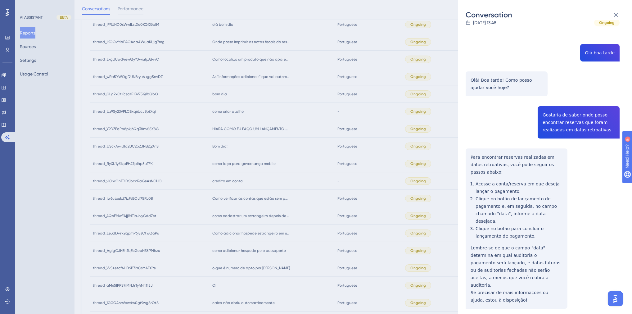
click at [284, 133] on div "Conversation thread_HiuEzv2nIUnp6NVWnCebomuI Copy - - 2499_Souza dos Santos, Ke…" at bounding box center [316, 157] width 632 height 314
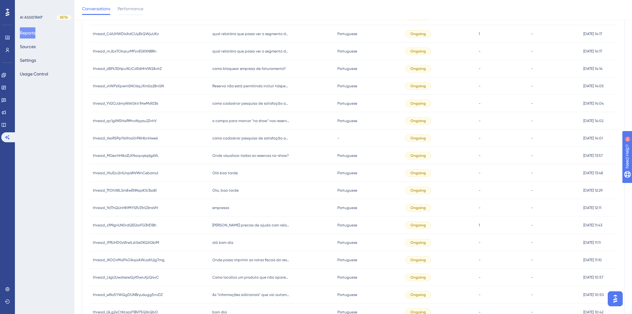
scroll to position [454, 0]
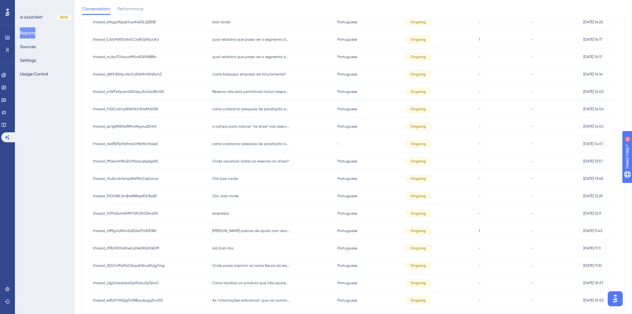
click at [239, 160] on span "Onde visualizar todas as reservas no-show?" at bounding box center [250, 161] width 76 height 5
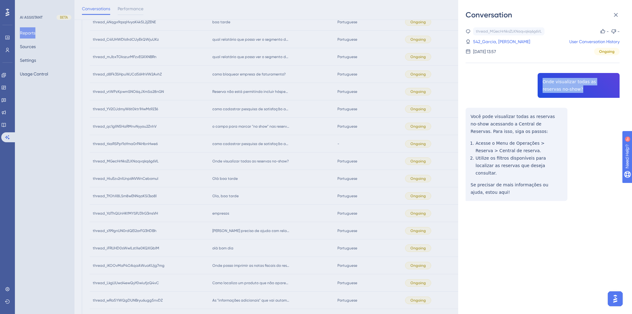
drag, startPoint x: 557, startPoint y: 90, endPoint x: 540, endPoint y: 82, distance: 19.0
click at [540, 82] on div "thread_MGecHrNksZLKNaqvqkq6g6VL Copy - - 542_Garcia, Pedro User Conversation Hi…" at bounding box center [542, 129] width 154 height 205
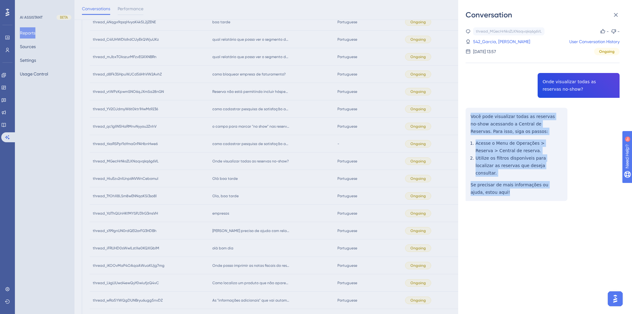
drag, startPoint x: 499, startPoint y: 185, endPoint x: 467, endPoint y: 118, distance: 74.8
click at [467, 118] on div "thread_MGecHrNksZLKNaqvqkq6g6VL Copy - - 542_Garcia, Pedro User Conversation Hi…" at bounding box center [542, 129] width 154 height 205
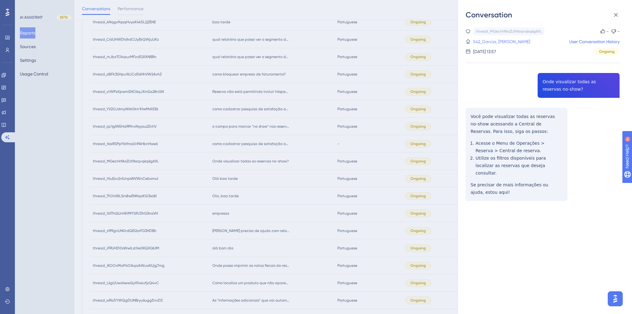
click at [496, 41] on link "542_Garcia, Pedro" at bounding box center [501, 41] width 57 height 7
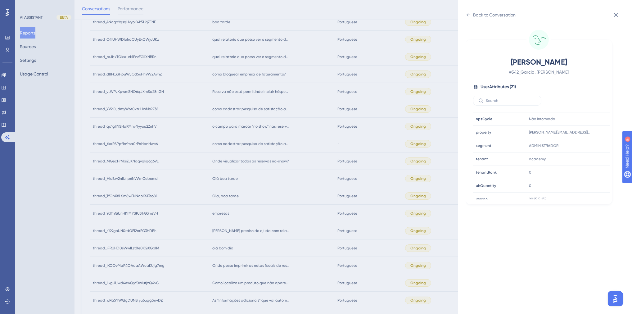
scroll to position [187, 0]
click at [478, 12] on div "Back to Conversation" at bounding box center [494, 14] width 43 height 7
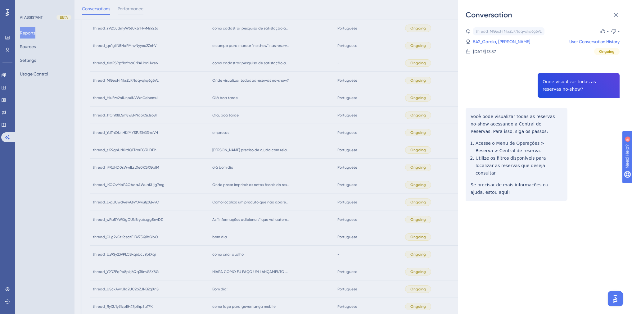
scroll to position [603, 0]
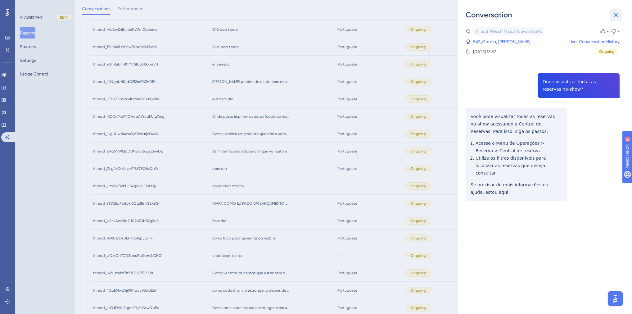
click at [613, 12] on icon at bounding box center [615, 14] width 7 height 7
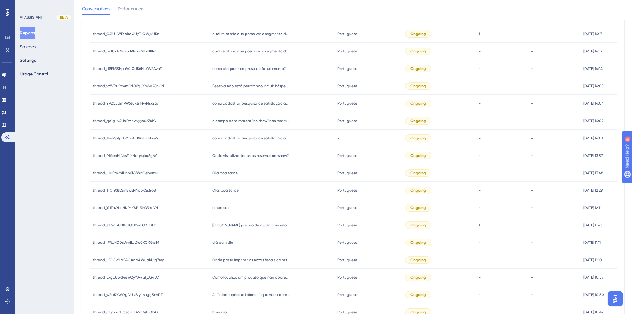
scroll to position [429, 0]
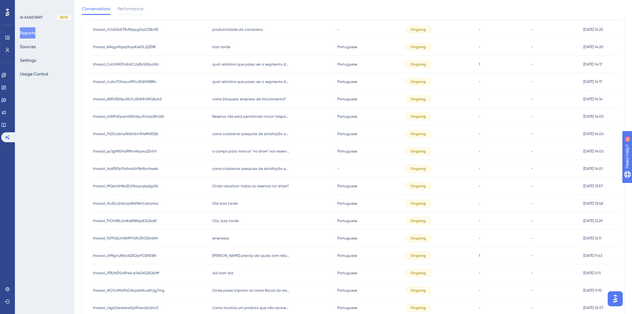
click at [251, 170] on span "como cadastrar pesquisa de satisfação após check-out" at bounding box center [251, 168] width 78 height 5
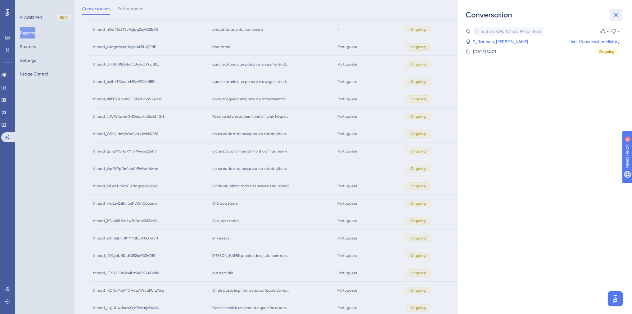
drag, startPoint x: 616, startPoint y: 17, endPoint x: 29, endPoint y: 0, distance: 586.7
click at [616, 17] on icon at bounding box center [615, 14] width 7 height 7
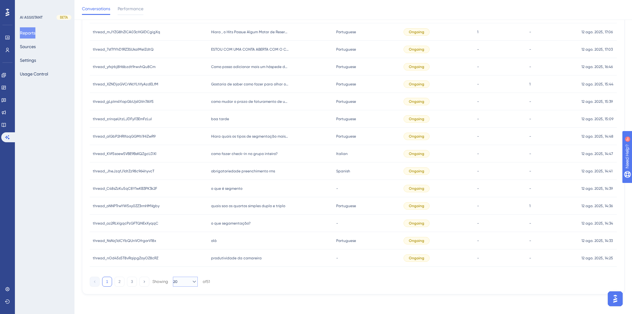
click at [185, 281] on button "20" at bounding box center [185, 281] width 25 height 10
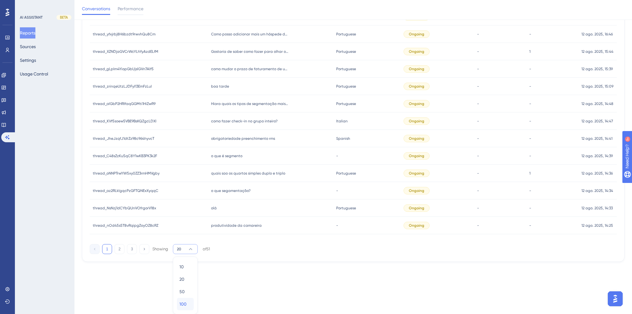
click at [188, 303] on div "100 100" at bounding box center [185, 304] width 12 height 12
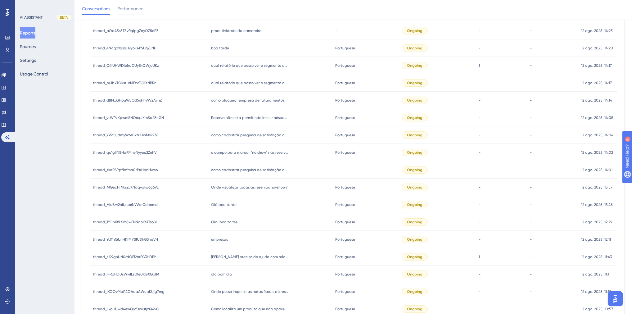
scroll to position [357, 0]
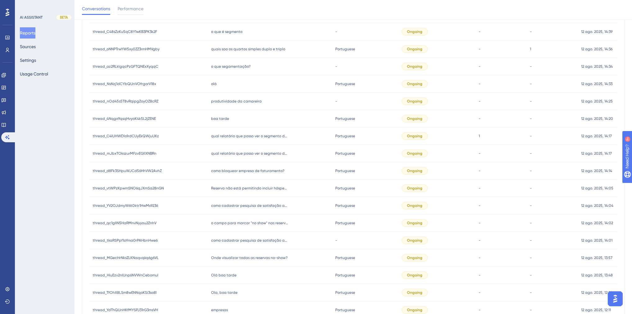
click at [252, 258] on span "Onde visualizar todas as reservas no-show?" at bounding box center [249, 257] width 76 height 5
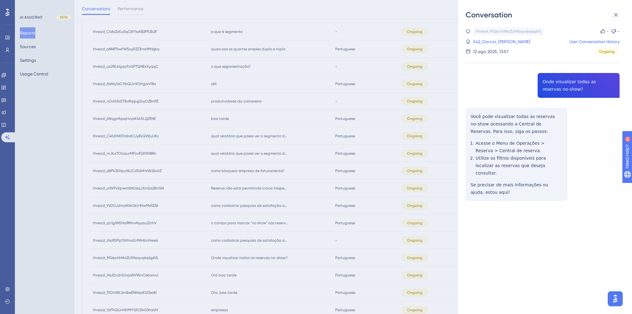
click at [271, 283] on div "Conversation thread_MGecHrNksZLKNaqvqkq6g6VL Copy - - 542_Garcia, Pedro User Co…" at bounding box center [316, 157] width 632 height 314
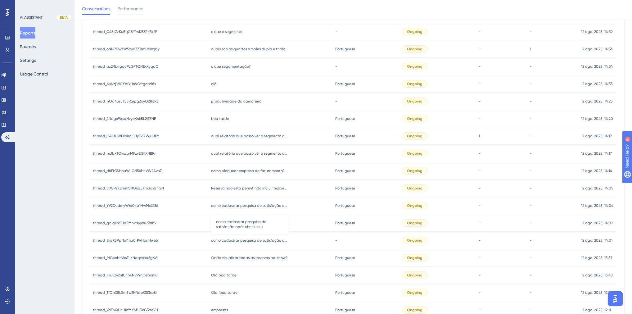
click at [252, 242] on span "como cadastrar pesquisa de satisfação após check-out" at bounding box center [250, 240] width 78 height 5
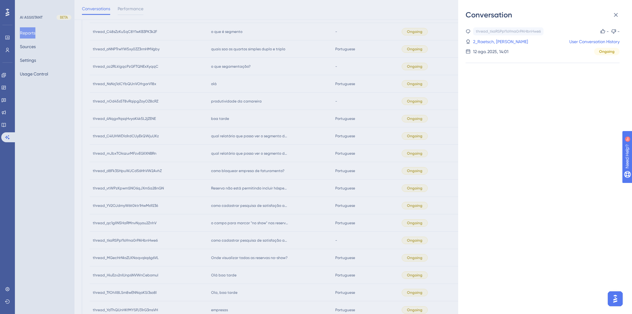
click at [66, 184] on div "Conversation thread_tkaRSPpf1oYma0rPAHbnHwe6 Copy - - 2_Raetsch, Bruno User Con…" at bounding box center [316, 157] width 632 height 314
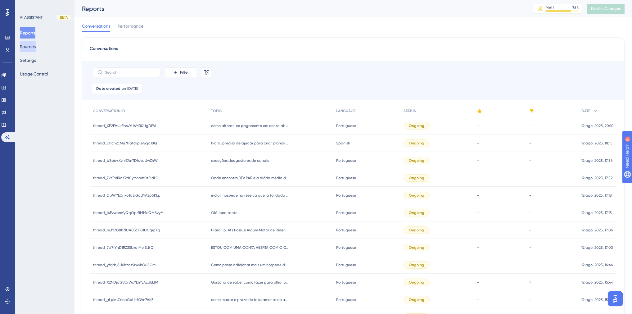
click at [36, 50] on button "Sources" at bounding box center [28, 46] width 16 height 11
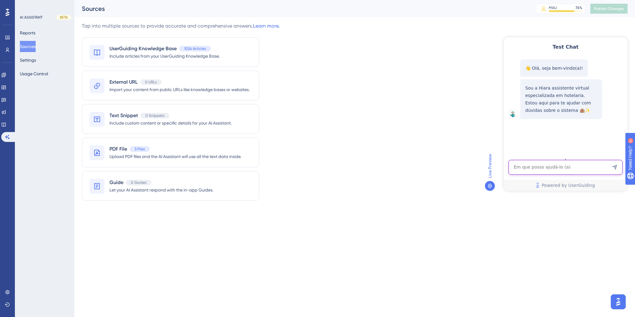
click at [579, 171] on textarea "AI Assistant Text Input" at bounding box center [566, 167] width 114 height 15
paste textarea "Consigo recuperar um pagamento que foi estornado?"
type textarea "Consigo recuperar um pagamento que foi estornado?"
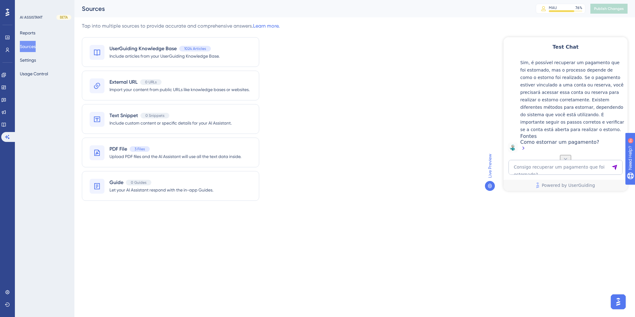
scroll to position [131, 0]
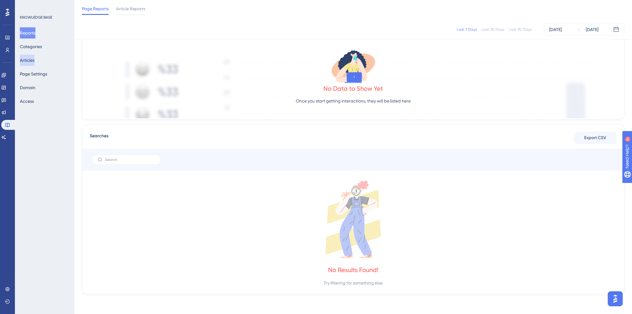
click at [28, 63] on button "Articles" at bounding box center [27, 60] width 15 height 11
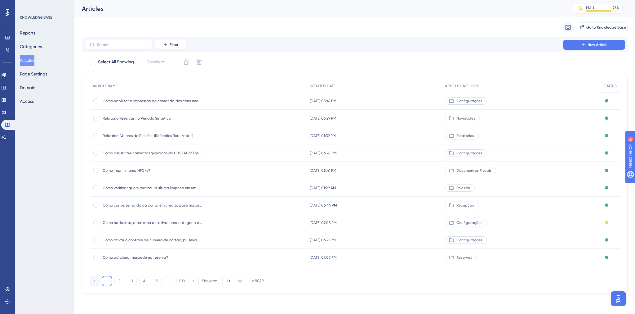
click at [126, 50] on div "Filter New Article" at bounding box center [355, 44] width 546 height 15
click at [125, 46] on input "text" at bounding box center [122, 45] width 50 height 4
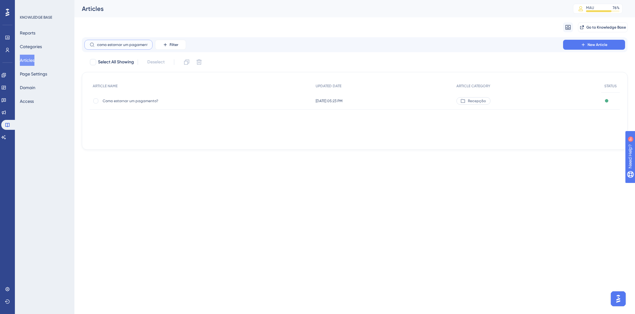
scroll to position [0, 2]
type input "como estornar um pagamento"
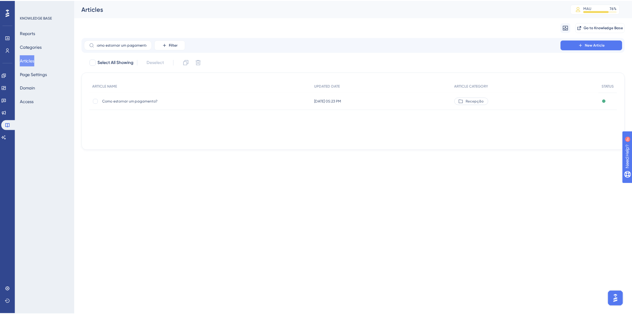
scroll to position [0, 0]
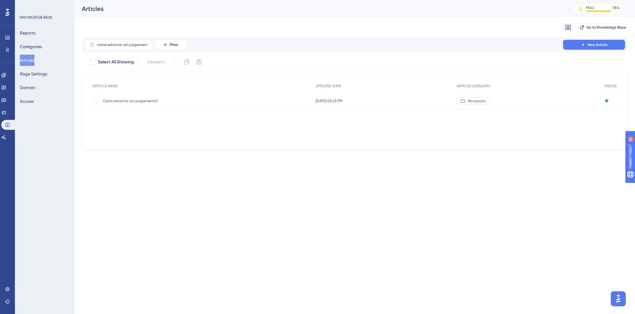
click at [154, 99] on span "Como estornar um pagamento?" at bounding box center [152, 100] width 99 height 5
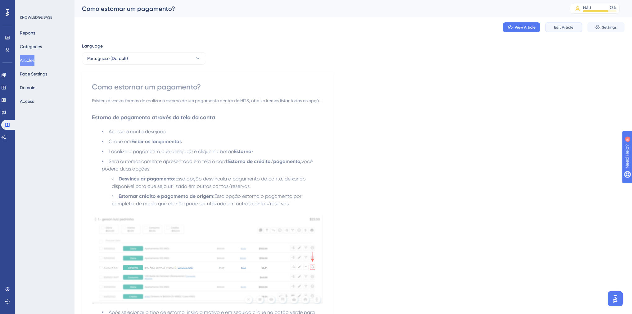
click at [562, 29] on span "Edit Article" at bounding box center [563, 27] width 19 height 5
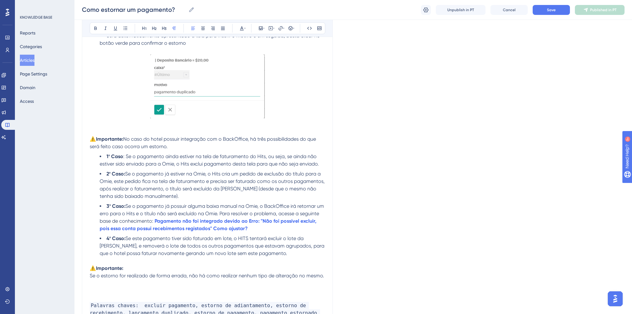
scroll to position [1266, 0]
click at [119, 278] on span "Se o estorno for realizado de forma errada, não há como realizar nenhum tipo de…" at bounding box center [207, 275] width 234 height 6
click at [260, 281] on span "Se o estorno do pagamento for realizado de forma errada, não há como realizar n…" at bounding box center [201, 278] width 222 height 13
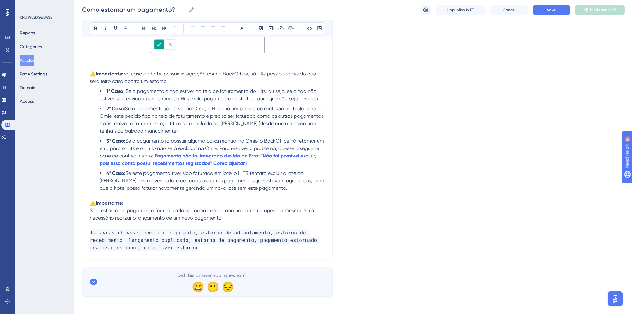
scroll to position [1339, 0]
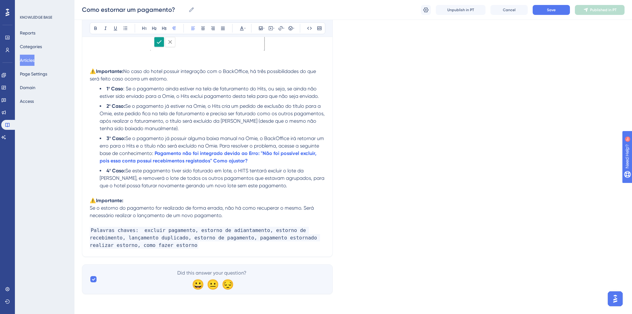
click at [548, 4] on div "Como estornar um pagamento? Como estornar um pagamento? Unpublish in PT Cancel …" at bounding box center [352, 10] width 557 height 20
click at [547, 12] on span "Save" at bounding box center [551, 9] width 9 height 5
click at [599, 11] on span "Publish in PT" at bounding box center [603, 9] width 22 height 5
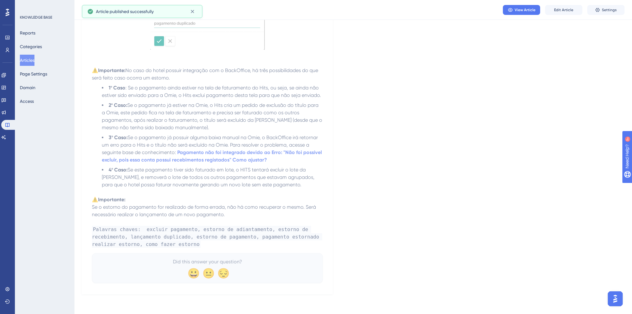
scroll to position [1315, 0]
click at [130, 199] on p "⚠️ Importante:" at bounding box center [207, 199] width 231 height 7
click at [567, 12] on span "Edit Article" at bounding box center [563, 9] width 19 height 5
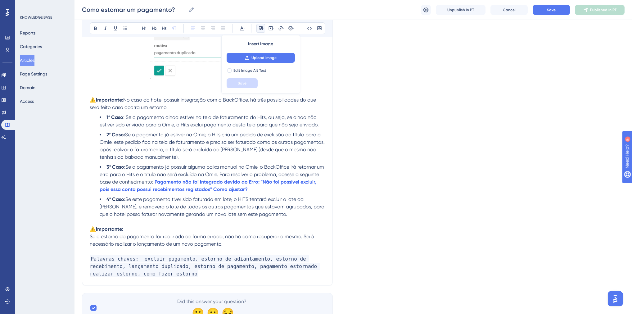
scroll to position [1339, 0]
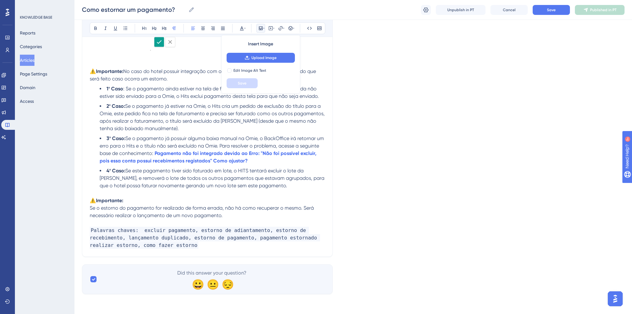
click at [134, 199] on p "⚠️ Importante:" at bounding box center [207, 200] width 235 height 7
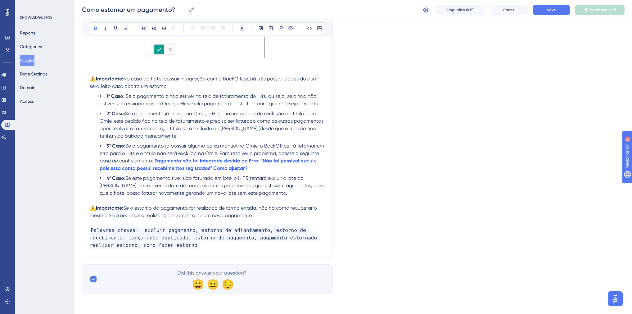
scroll to position [1331, 0]
click at [555, 8] on span "Save" at bounding box center [551, 9] width 9 height 5
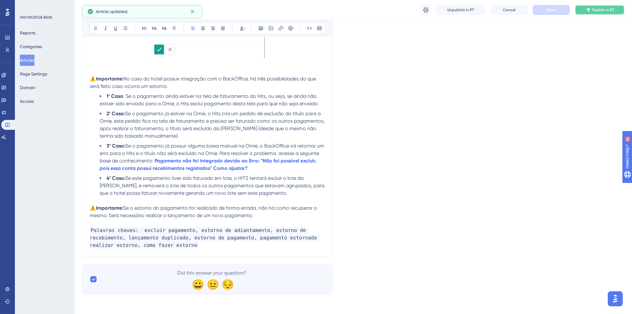
click at [594, 11] on span "Publish in PT" at bounding box center [603, 9] width 22 height 5
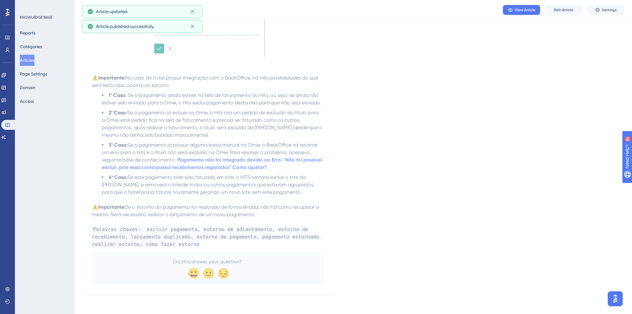
scroll to position [1308, 0]
